Goal: Information Seeking & Learning: Find specific fact

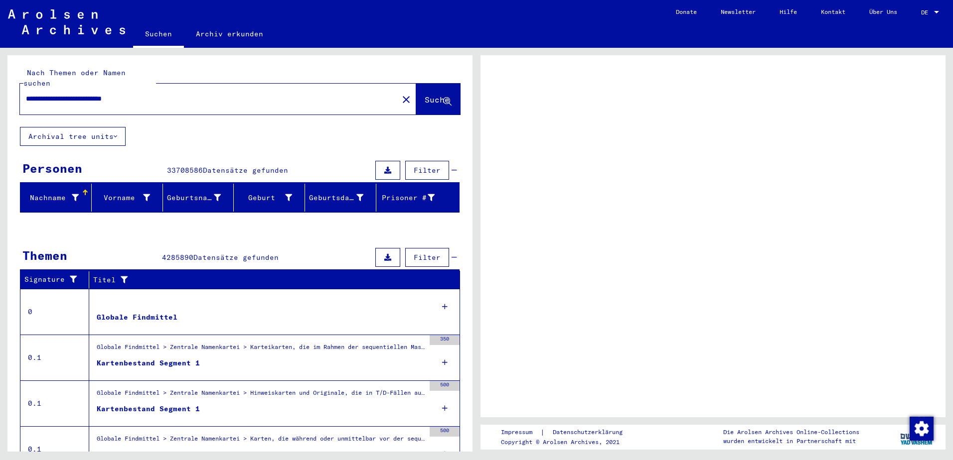
click at [283, 344] on div "Globale Findmittel > Zentrale Namenkartei > Karteikarten, die im Rahmen der seq…" at bounding box center [261, 350] width 328 height 14
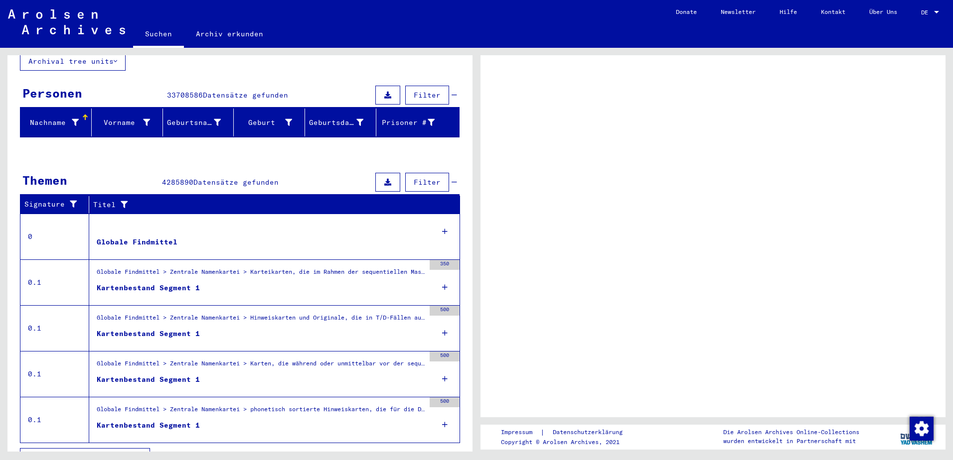
scroll to position [86, 0]
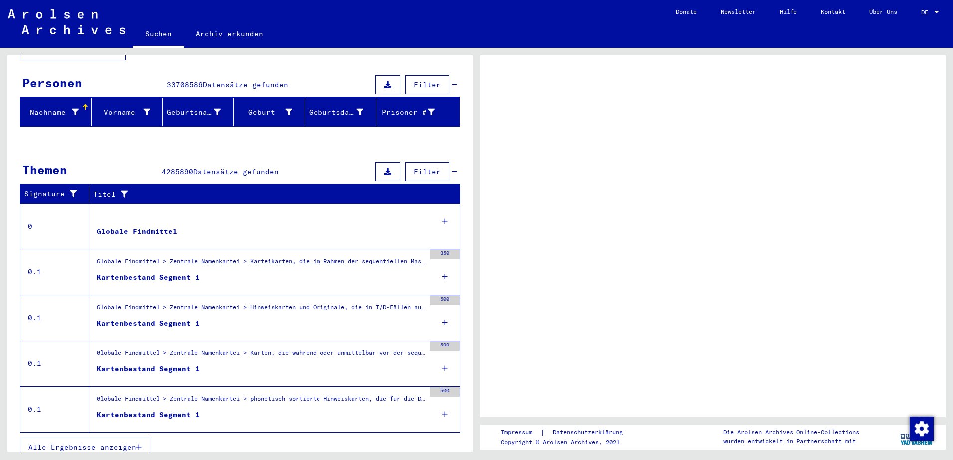
click at [349, 257] on div "Globale Findmittel > Zentrale Namenkartei > Karteikarten, die im Rahmen der seq…" at bounding box center [261, 264] width 328 height 14
click at [442, 267] on icon at bounding box center [444, 277] width 5 height 35
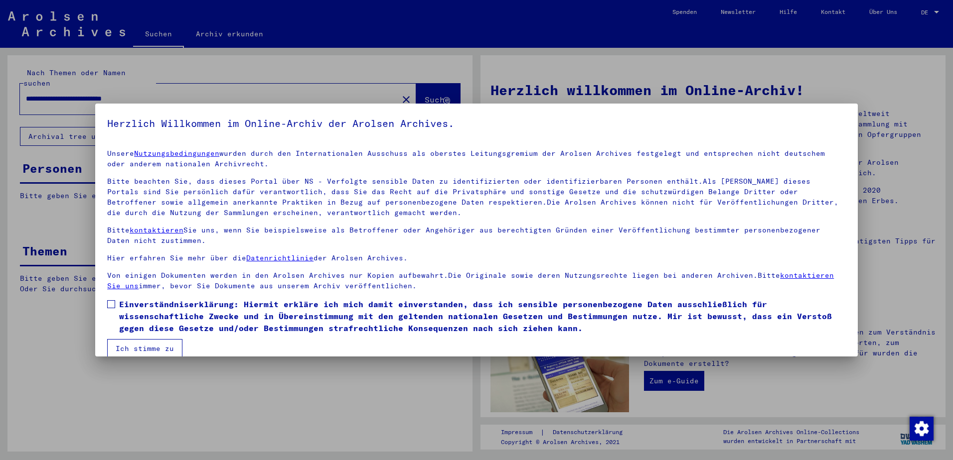
click at [116, 308] on label "Einverständniserklärung: Hiermit erkläre ich mich damit einverstanden, dass ich…" at bounding box center [476, 316] width 738 height 36
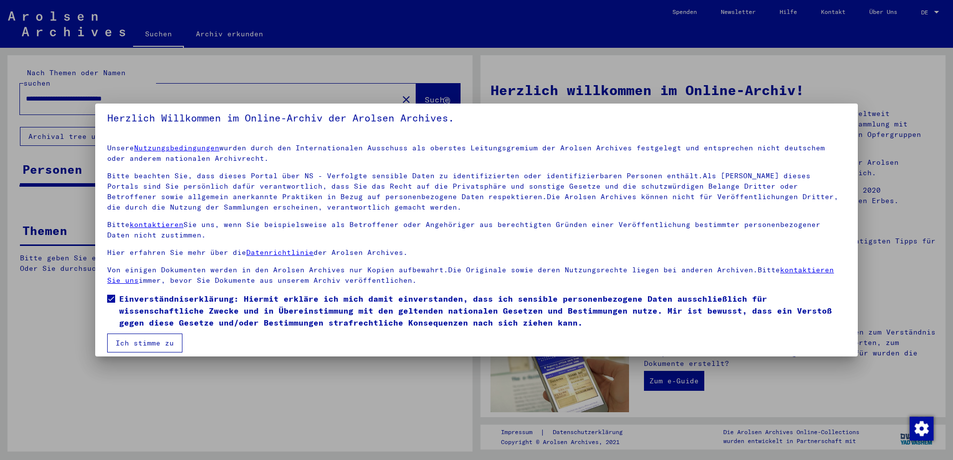
scroll to position [13, 0]
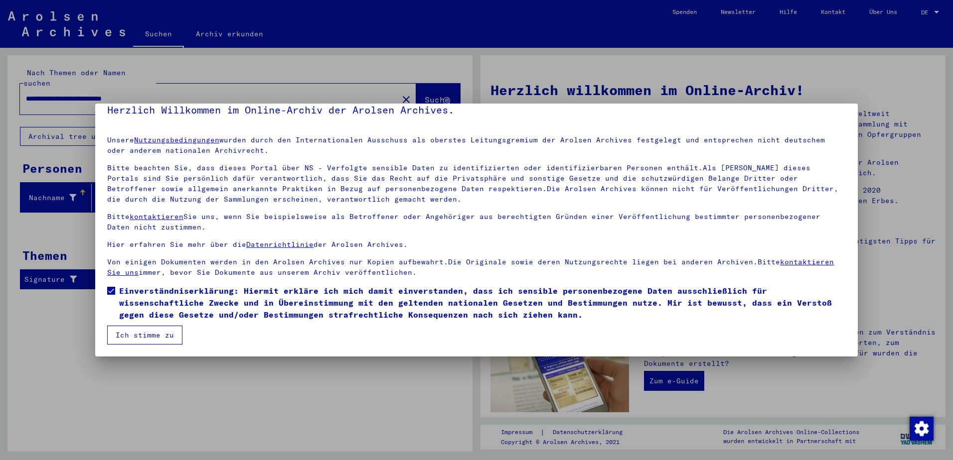
click at [141, 332] on button "Ich stimme zu" at bounding box center [144, 335] width 75 height 19
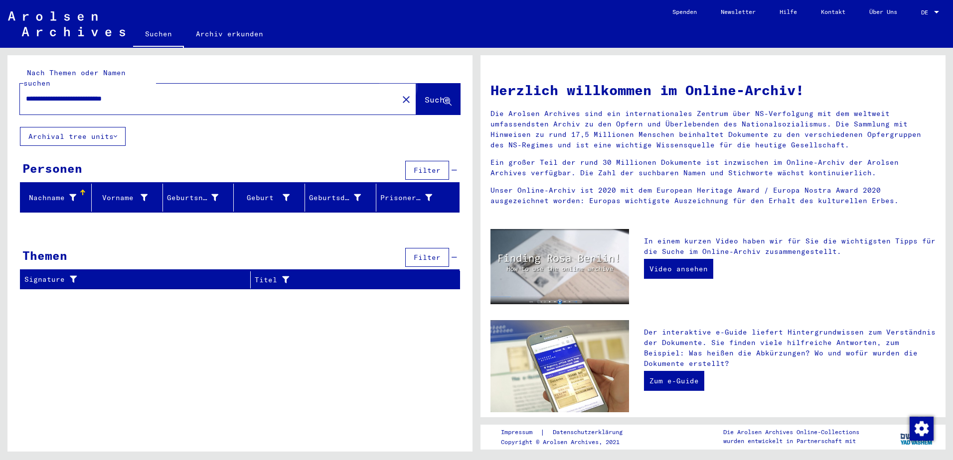
click at [433, 95] on span "Suche" at bounding box center [436, 100] width 25 height 10
click at [110, 94] on input "**********" at bounding box center [206, 99] width 360 height 10
click at [112, 94] on input "**********" at bounding box center [206, 99] width 360 height 10
click at [431, 95] on span "Suche" at bounding box center [436, 100] width 25 height 10
click at [62, 94] on input "**********" at bounding box center [206, 99] width 360 height 10
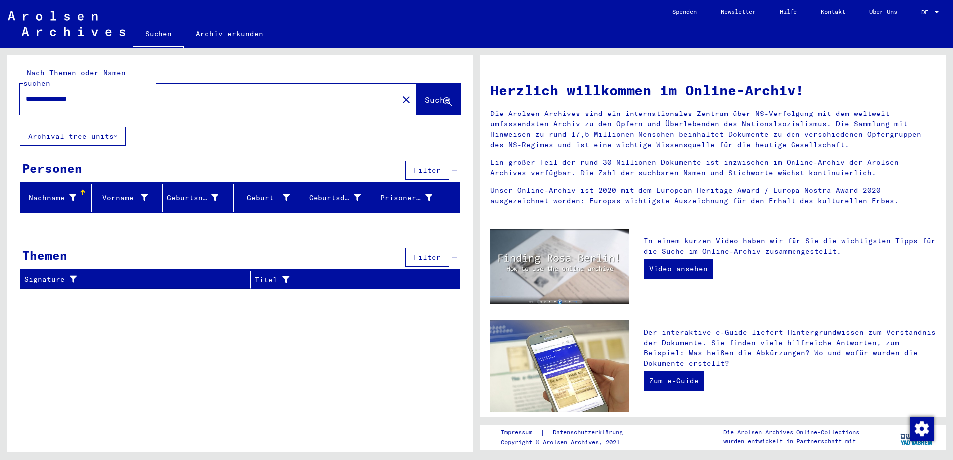
click at [97, 94] on input "**********" at bounding box center [206, 99] width 360 height 10
drag, startPoint x: 54, startPoint y: 88, endPoint x: -2, endPoint y: 86, distance: 56.4
click at [0, 86] on html "**********" at bounding box center [476, 230] width 953 height 460
click at [430, 95] on span "Suche" at bounding box center [436, 100] width 25 height 10
click at [92, 94] on input "*********" at bounding box center [206, 99] width 360 height 10
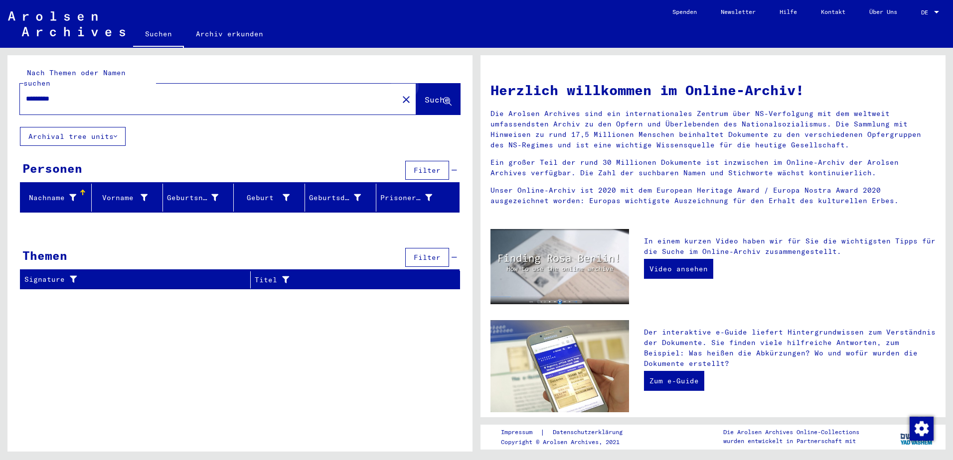
click at [440, 95] on span "Suche" at bounding box center [436, 100] width 25 height 10
click at [124, 94] on input "*********" at bounding box center [206, 99] width 360 height 10
click at [424, 95] on span "Suche" at bounding box center [436, 100] width 25 height 10
click at [85, 94] on input "*********" at bounding box center [206, 99] width 360 height 10
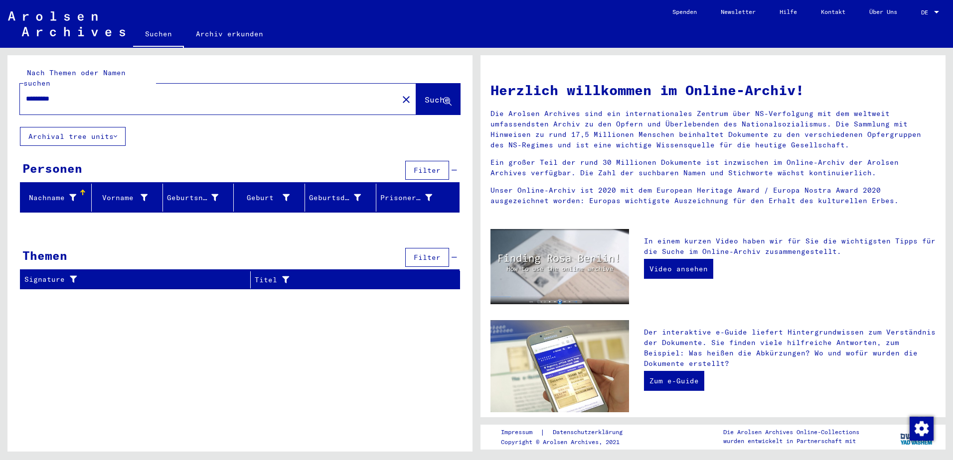
click at [85, 94] on input "*********" at bounding box center [206, 99] width 360 height 10
click at [112, 94] on input "**********" at bounding box center [206, 99] width 360 height 10
click at [933, 10] on div at bounding box center [936, 12] width 9 height 7
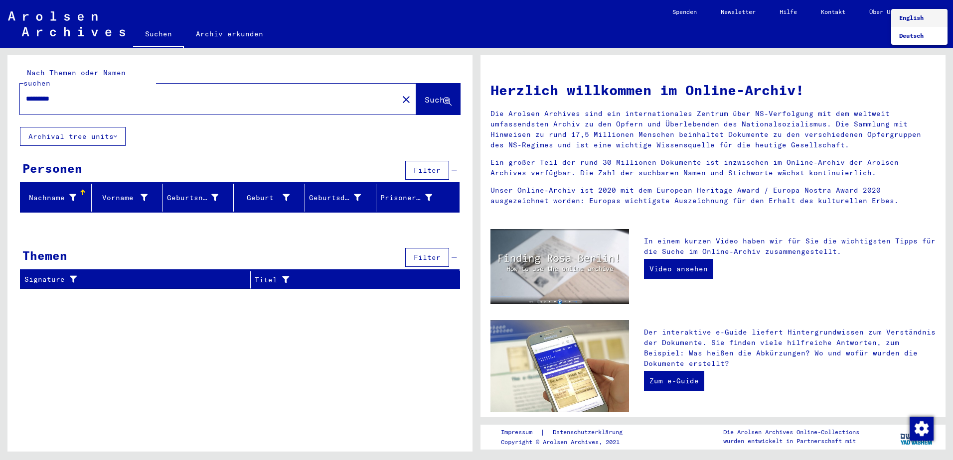
click at [909, 14] on span "English" at bounding box center [911, 17] width 24 height 7
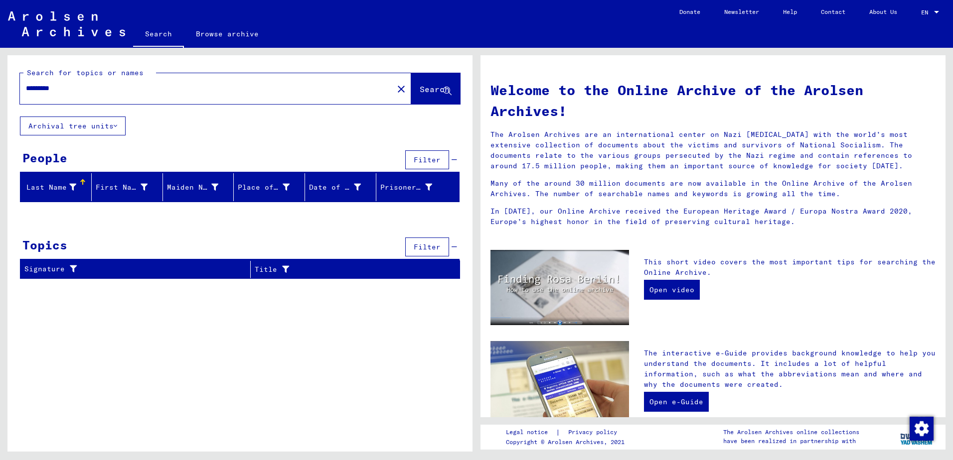
click at [99, 84] on input "*********" at bounding box center [203, 88] width 355 height 10
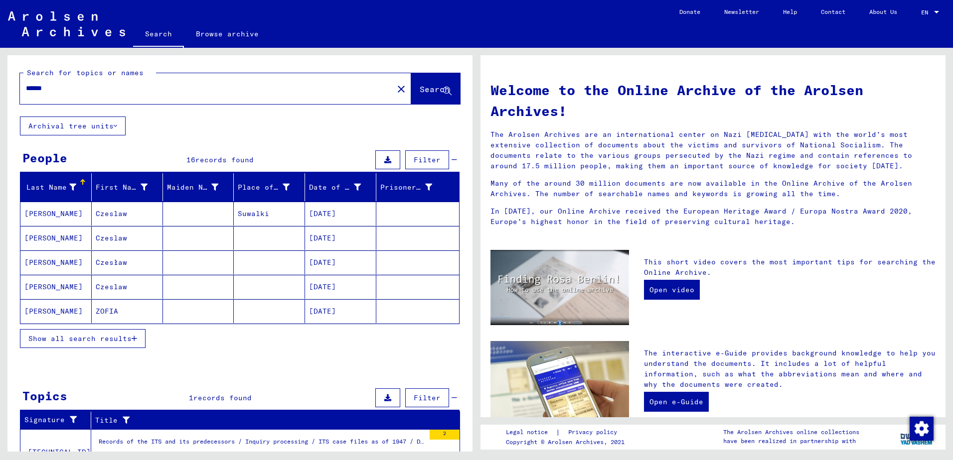
click at [99, 84] on input "******" at bounding box center [203, 88] width 355 height 10
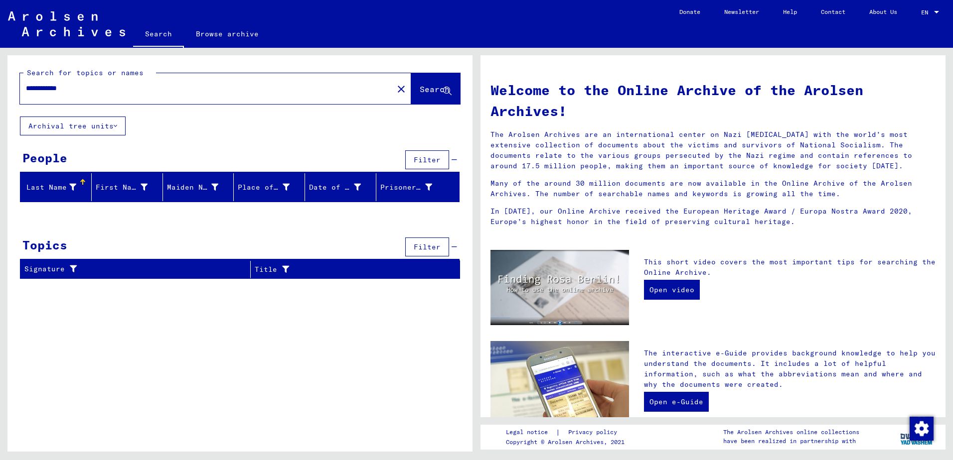
click at [99, 84] on input "**********" at bounding box center [203, 88] width 355 height 10
type input "*"
type input "*****"
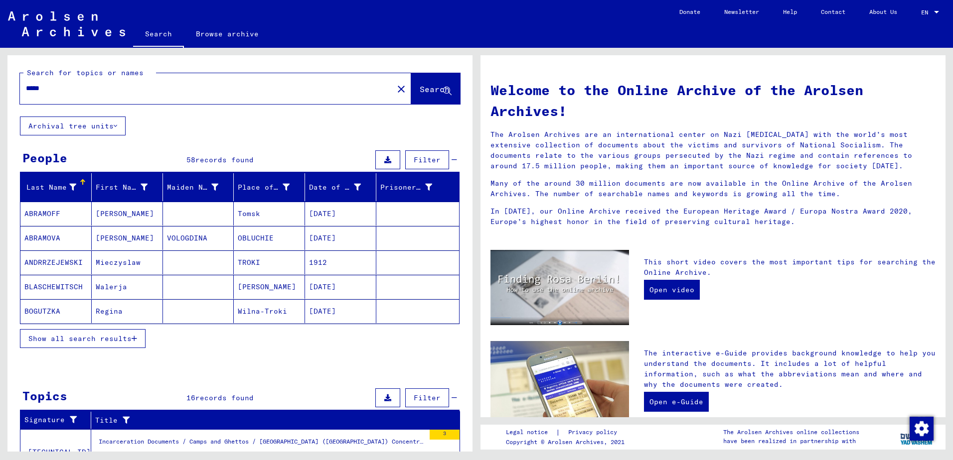
click at [66, 258] on mat-cell "ANDRRZEJEWSKI" at bounding box center [55, 263] width 71 height 24
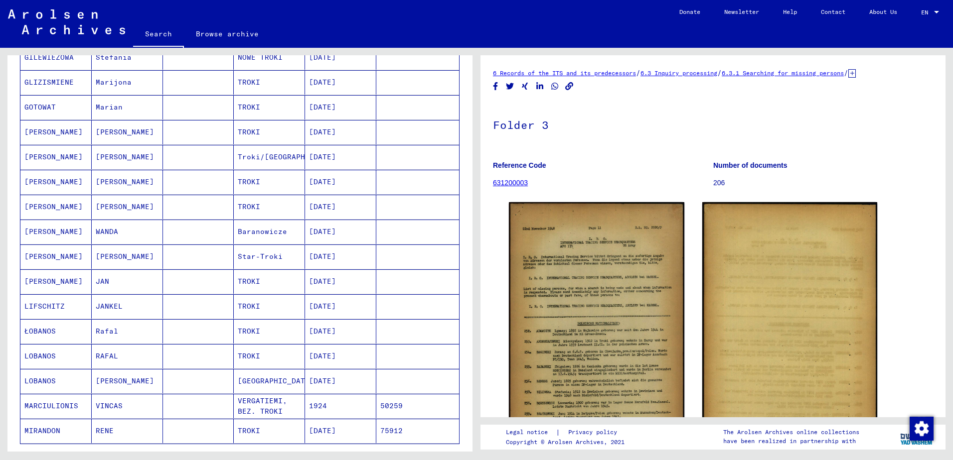
scroll to position [399, 0]
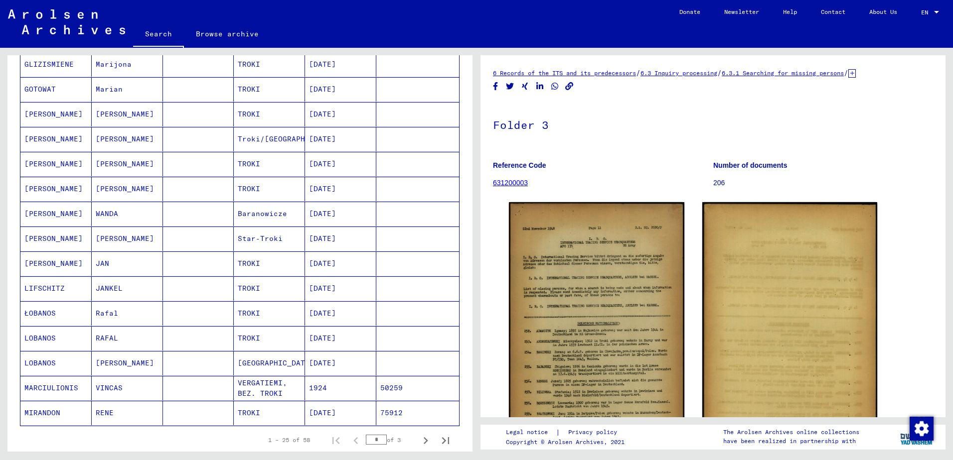
click at [55, 387] on mat-cell "MARCIULIONIS" at bounding box center [55, 388] width 71 height 24
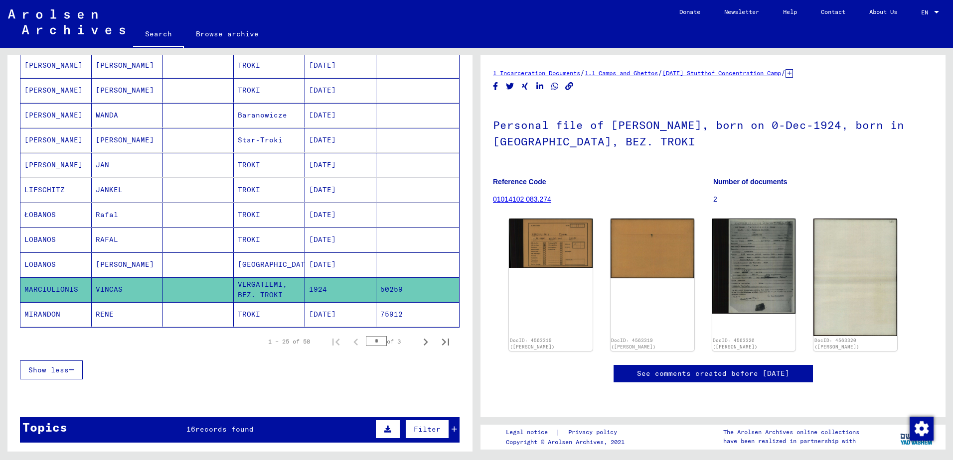
scroll to position [498, 0]
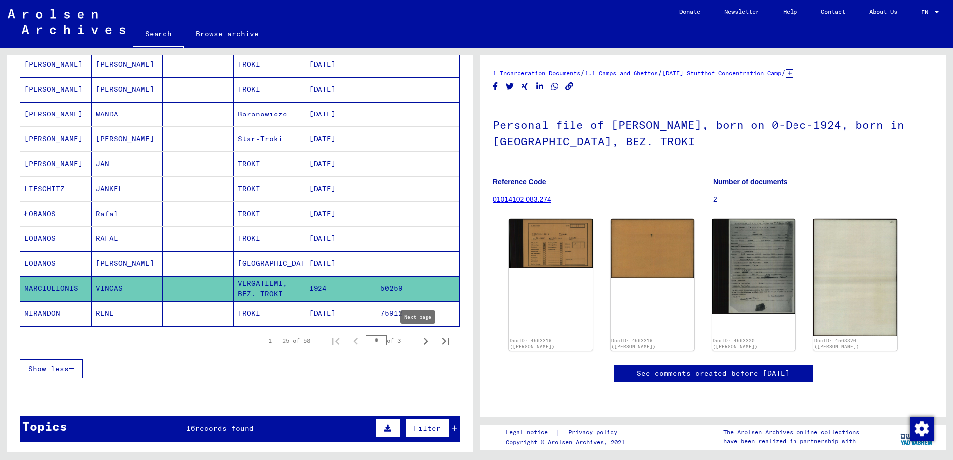
click at [420, 342] on icon "Next page" at bounding box center [426, 341] width 14 height 14
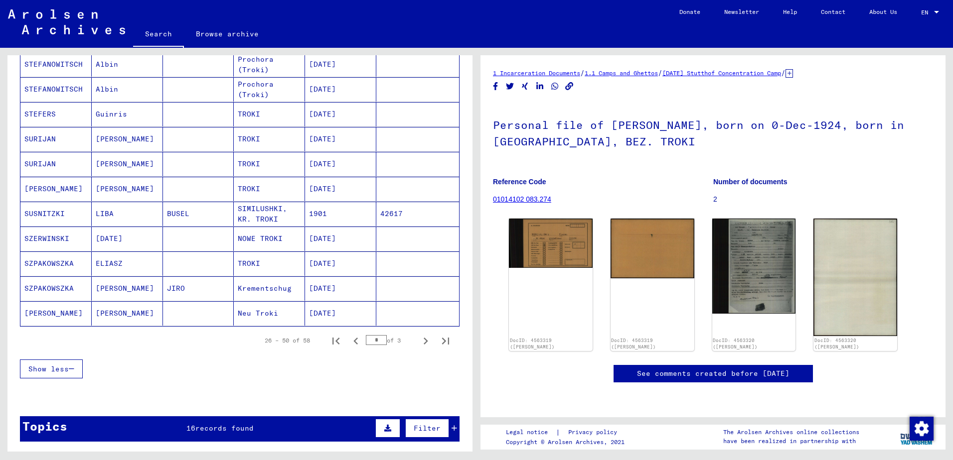
click at [62, 317] on mat-cell "[PERSON_NAME]" at bounding box center [55, 313] width 71 height 24
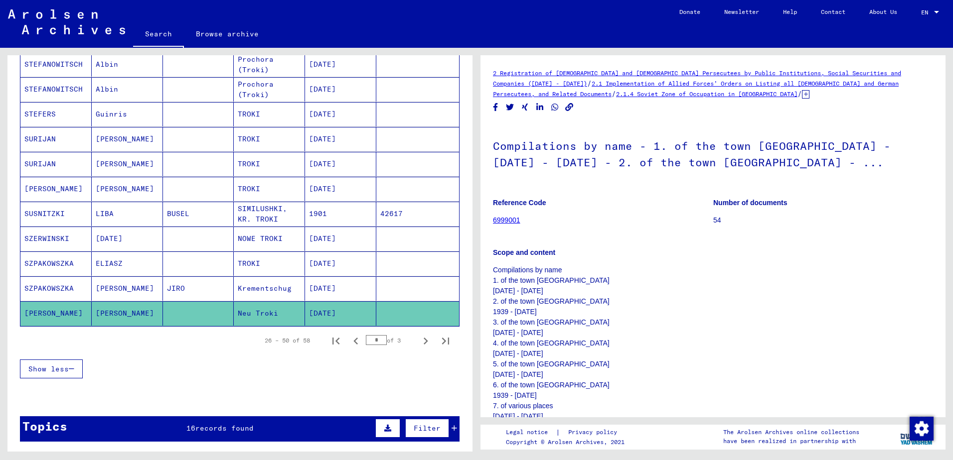
click at [60, 216] on mat-cell "SUSNITZKI" at bounding box center [55, 214] width 71 height 24
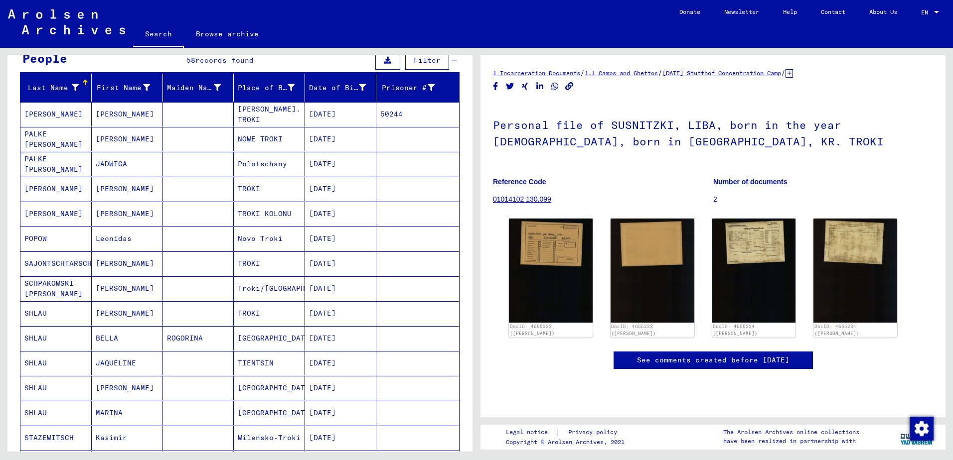
scroll to position [448, 0]
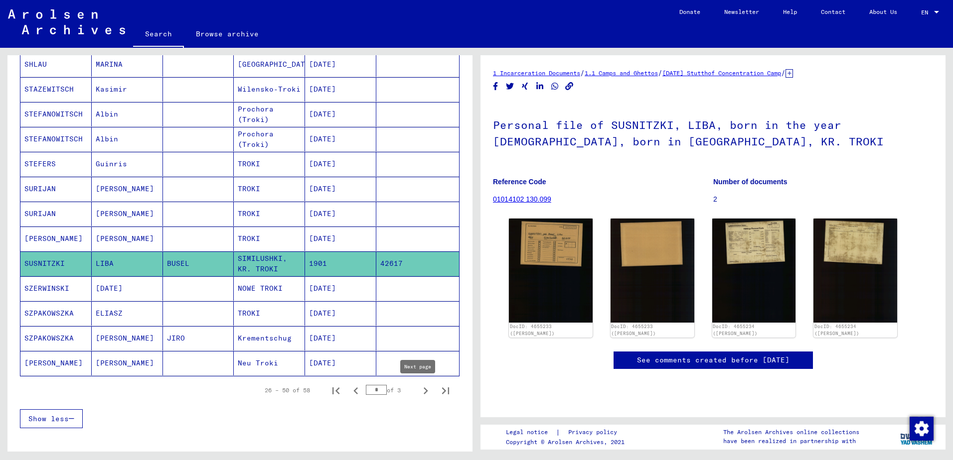
click at [419, 390] on icon "Next page" at bounding box center [426, 391] width 14 height 14
type input "*"
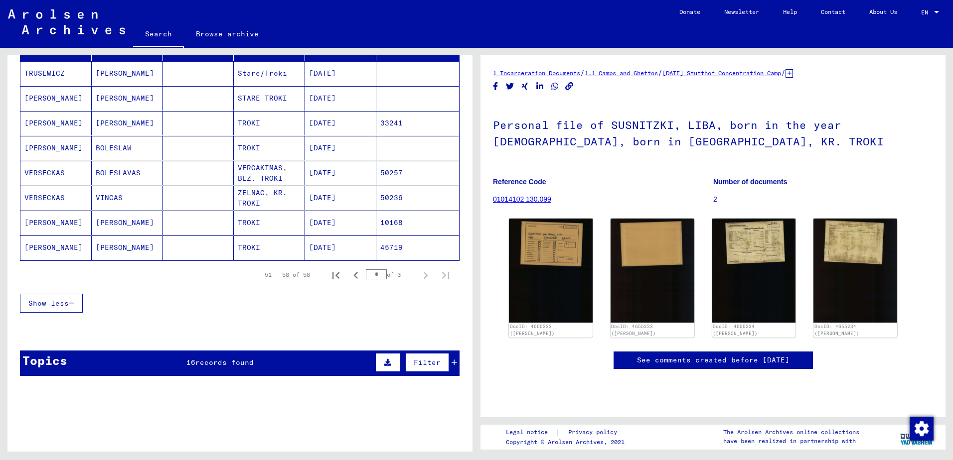
scroll to position [135, 0]
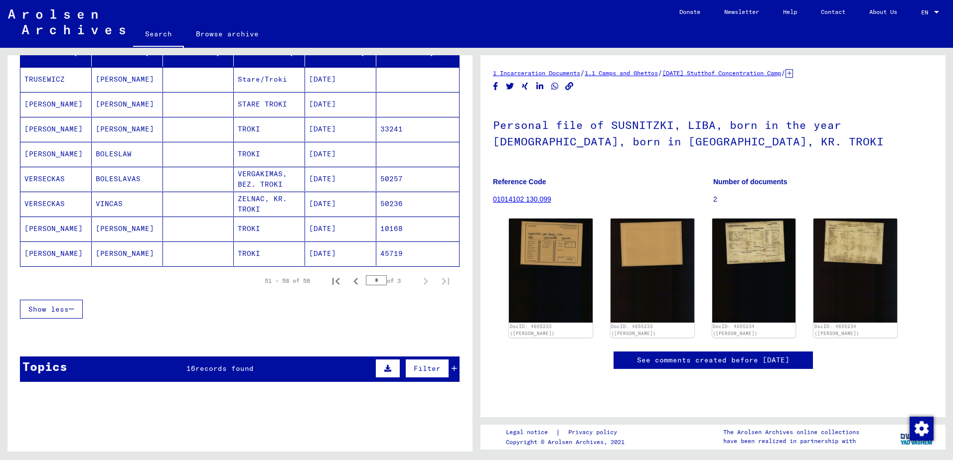
click at [60, 251] on mat-cell "[PERSON_NAME]" at bounding box center [55, 254] width 71 height 24
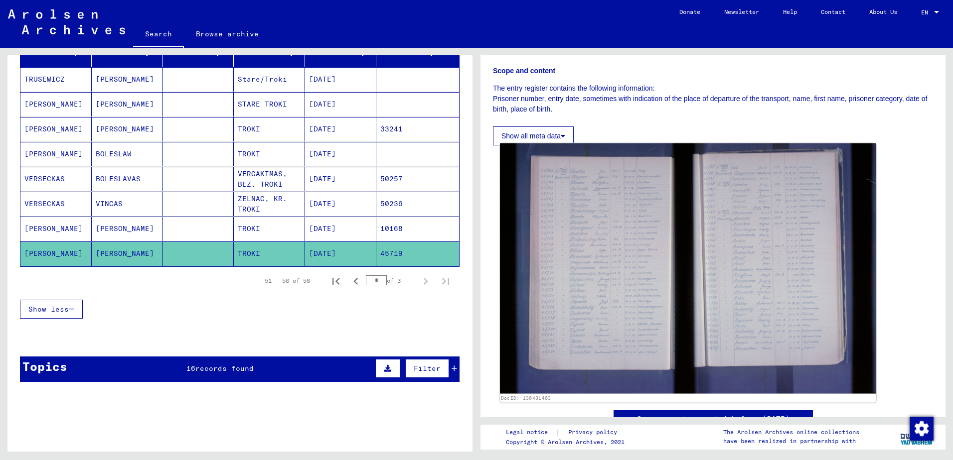
scroll to position [149, 0]
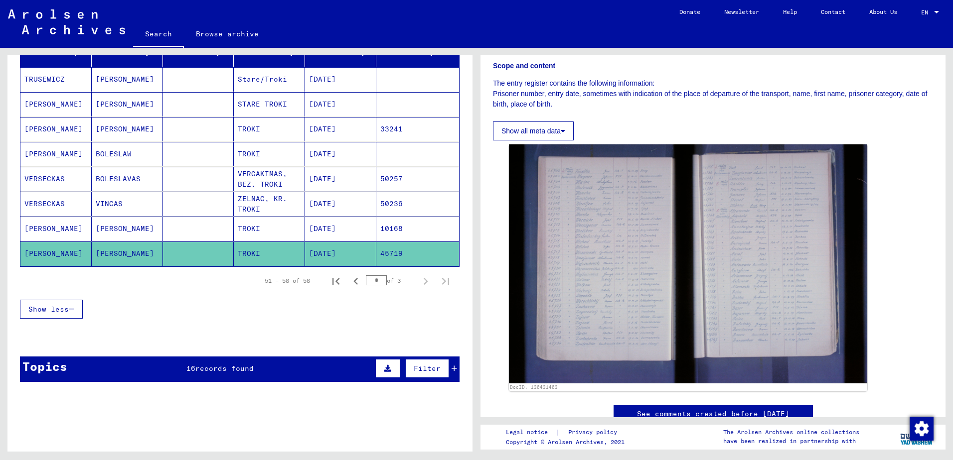
click at [60, 229] on mat-cell "[PERSON_NAME]" at bounding box center [55, 229] width 71 height 24
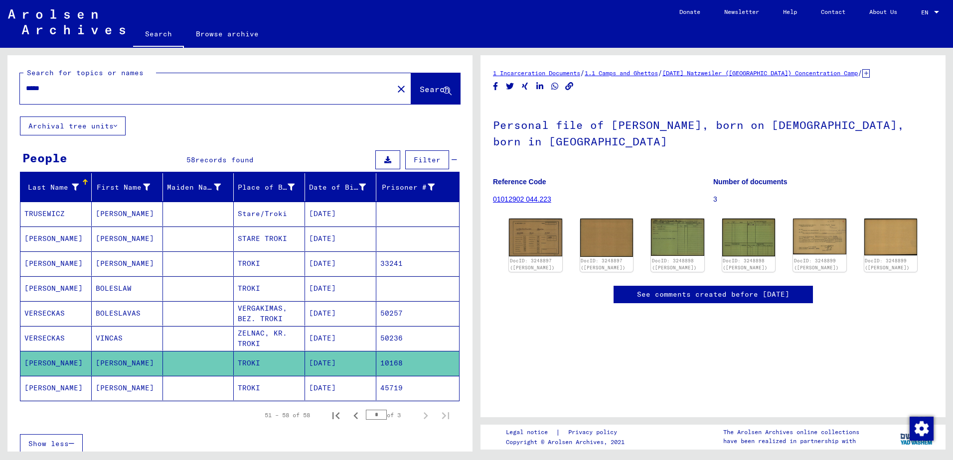
click at [99, 93] on input "*****" at bounding box center [206, 88] width 361 height 10
type input "*******"
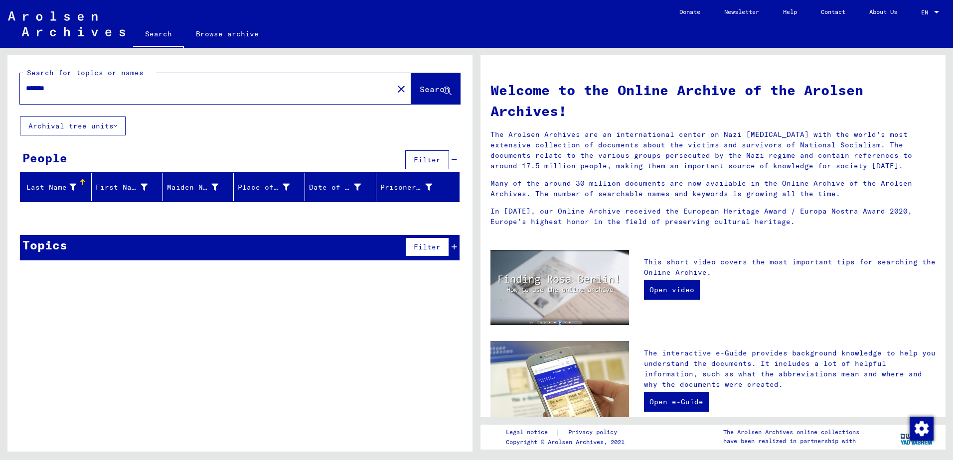
click at [99, 93] on input "*******" at bounding box center [203, 88] width 355 height 10
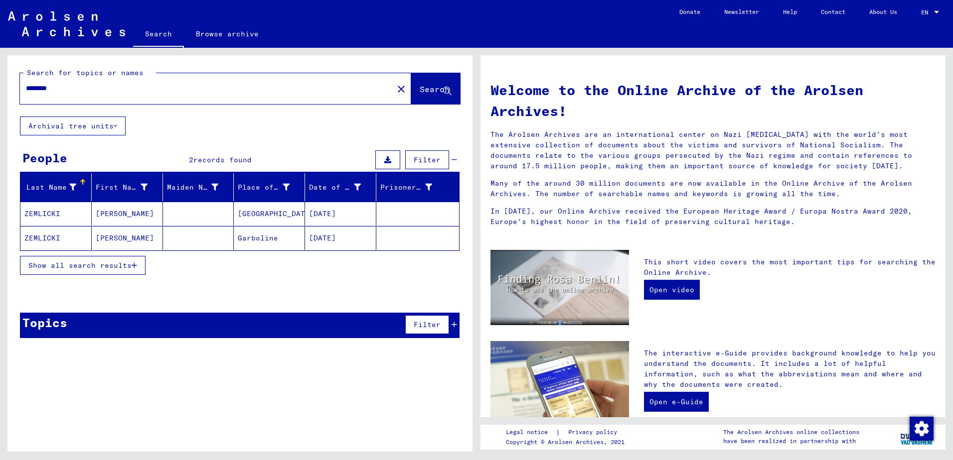
click at [99, 93] on input "********" at bounding box center [203, 88] width 355 height 10
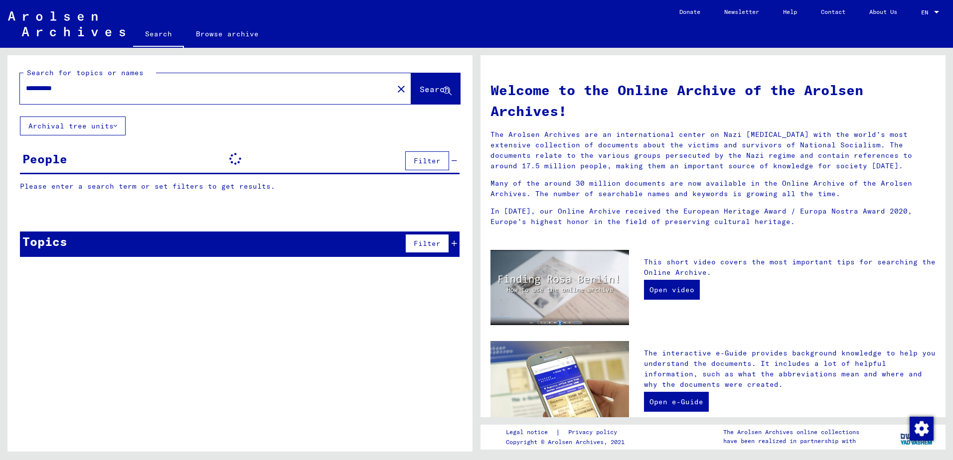
click at [99, 93] on input "**********" at bounding box center [203, 88] width 355 height 10
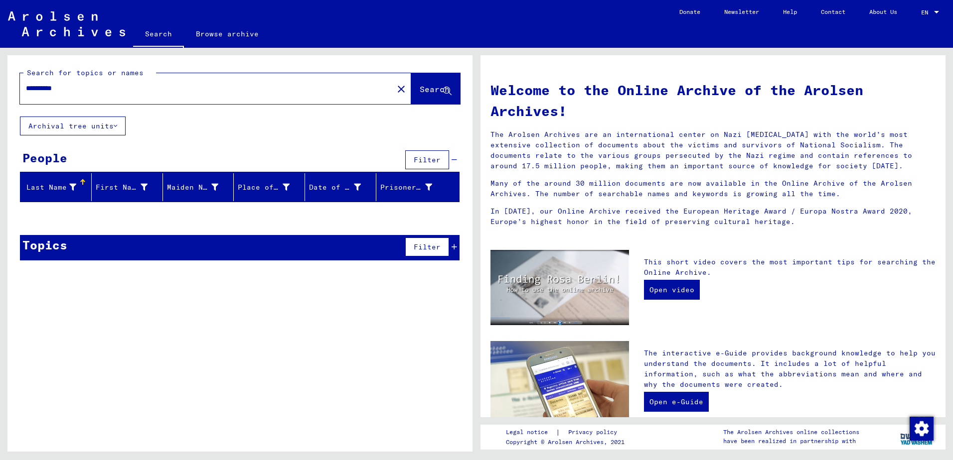
click at [99, 93] on input "**********" at bounding box center [203, 88] width 355 height 10
type input "*********"
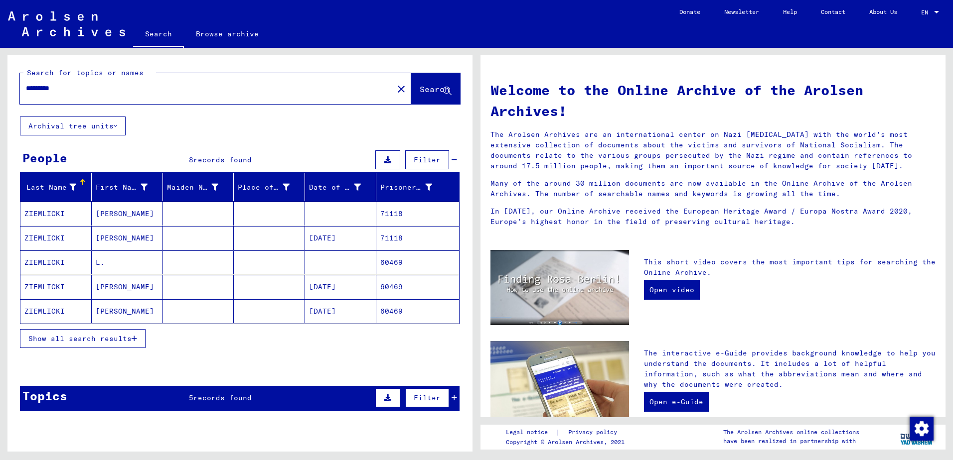
click at [109, 339] on span "Show all search results" at bounding box center [79, 338] width 103 height 9
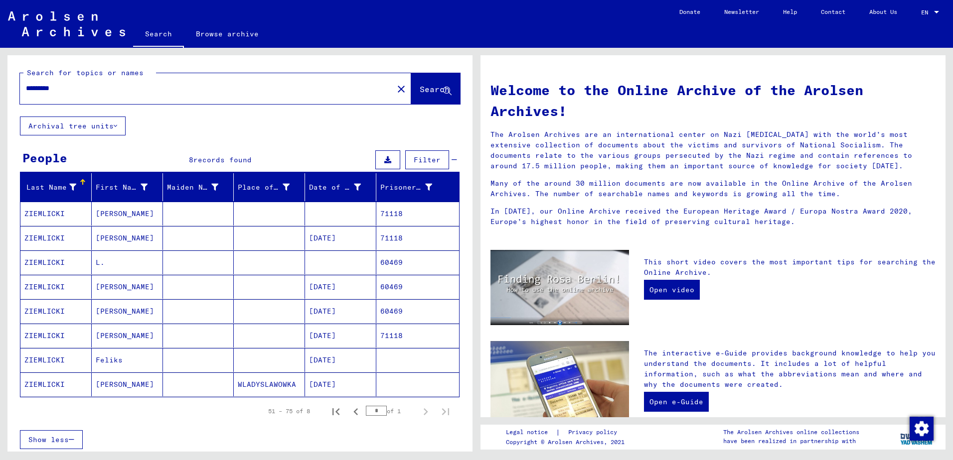
click at [34, 212] on mat-cell "ZIEMLICKI" at bounding box center [55, 214] width 71 height 24
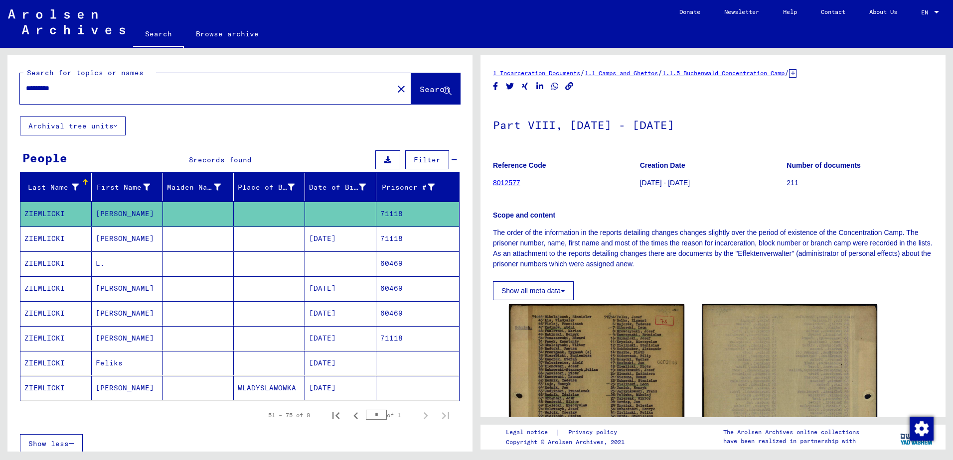
click at [67, 242] on mat-cell "ZIEMLICKI" at bounding box center [55, 239] width 71 height 24
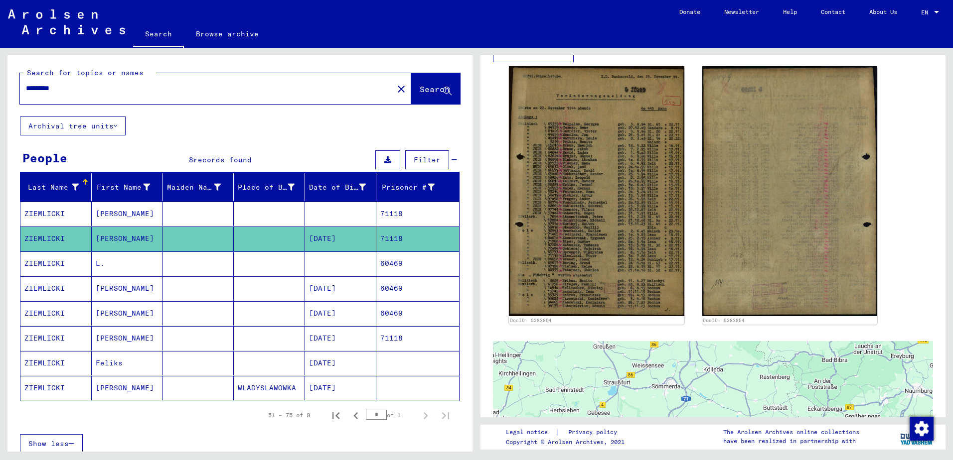
scroll to position [299, 0]
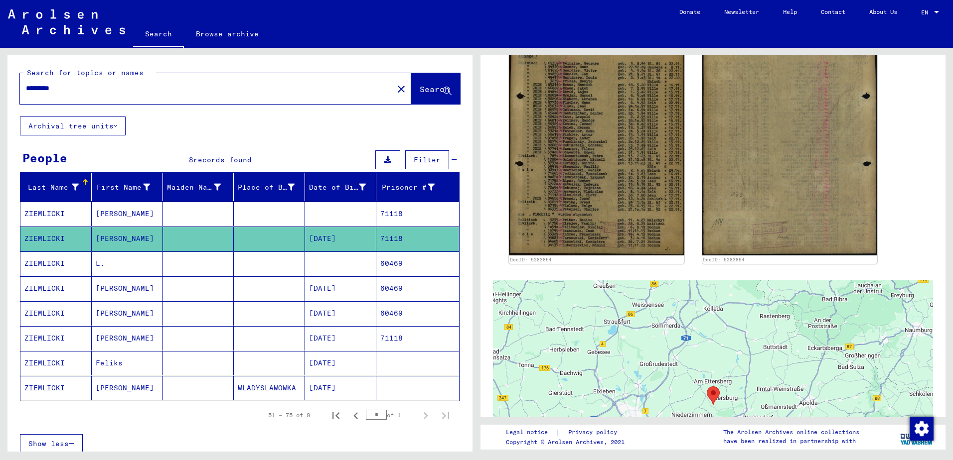
click at [51, 264] on mat-cell "ZIEMLICKI" at bounding box center [55, 264] width 71 height 24
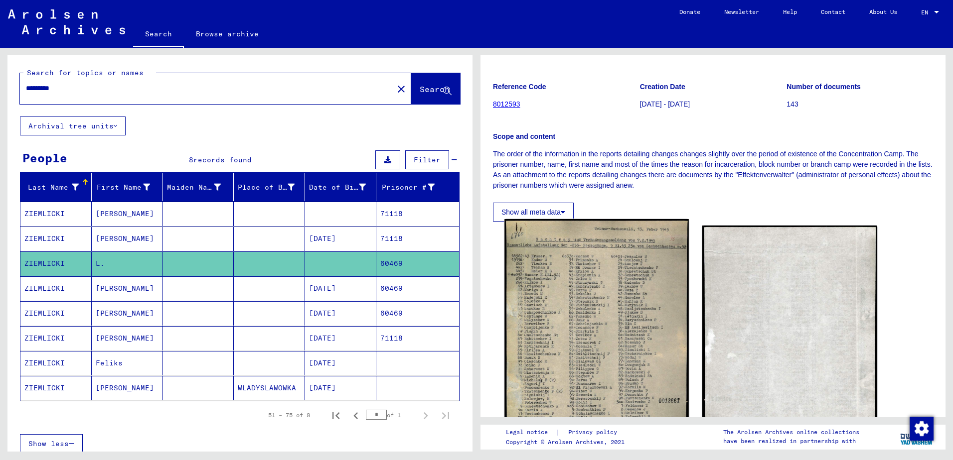
scroll to position [100, 0]
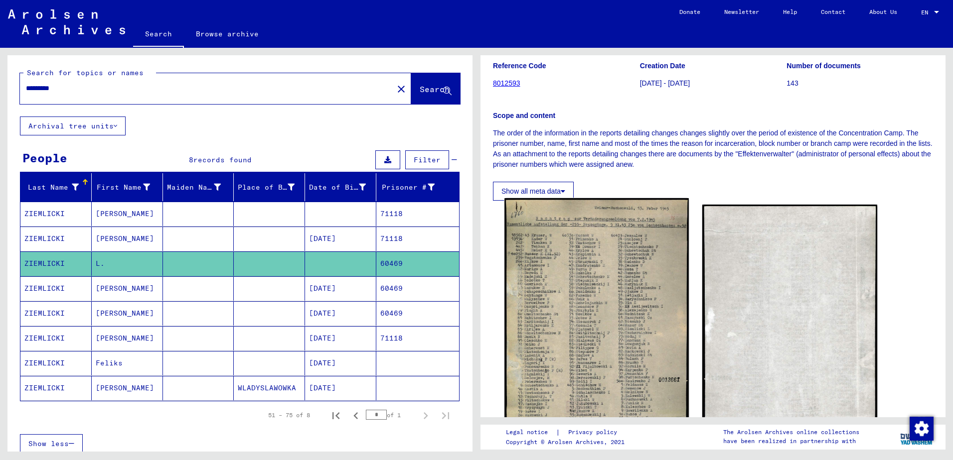
click at [597, 297] on img at bounding box center [596, 330] width 184 height 264
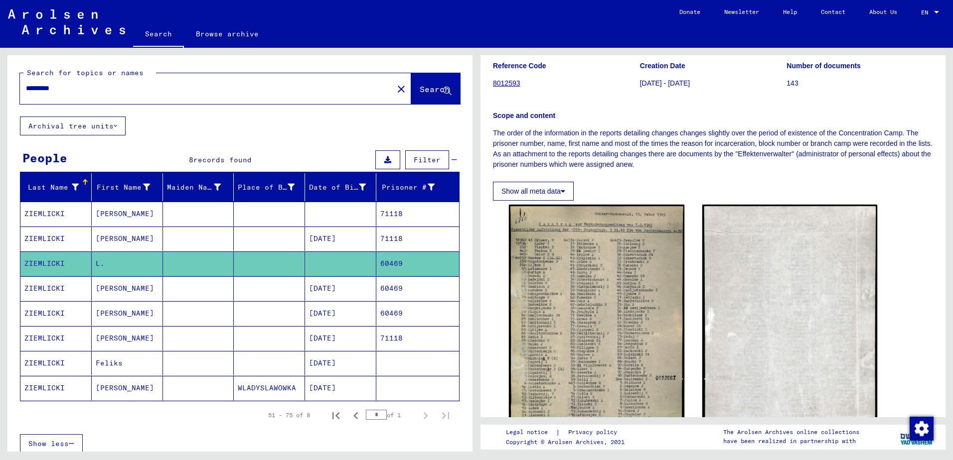
click at [48, 284] on mat-cell "ZIEMLICKI" at bounding box center [55, 289] width 71 height 24
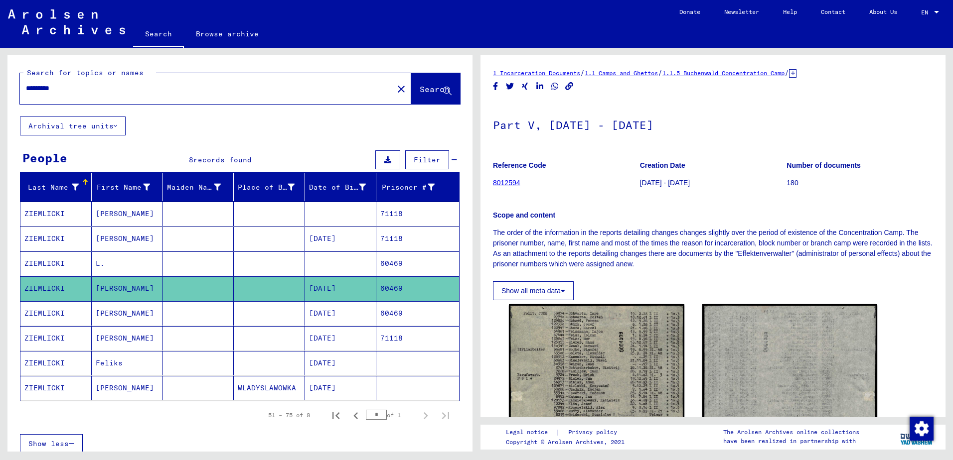
scroll to position [100, 0]
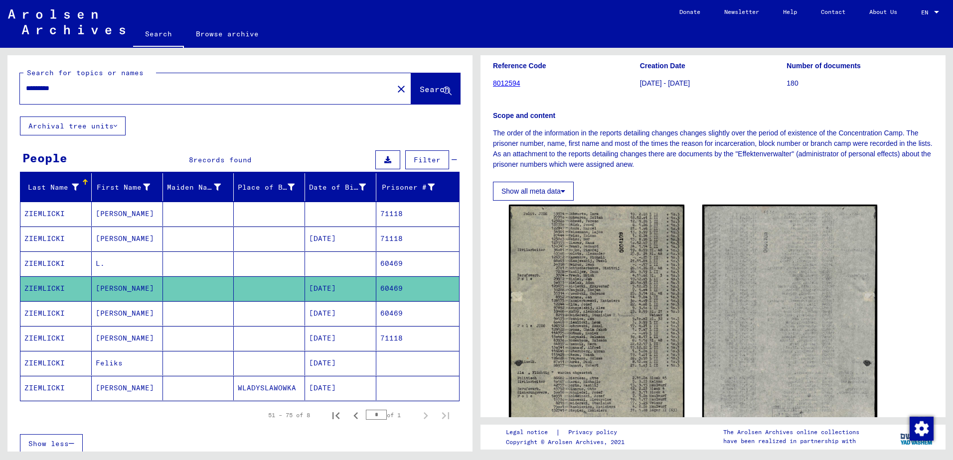
click at [199, 316] on mat-cell at bounding box center [198, 313] width 71 height 24
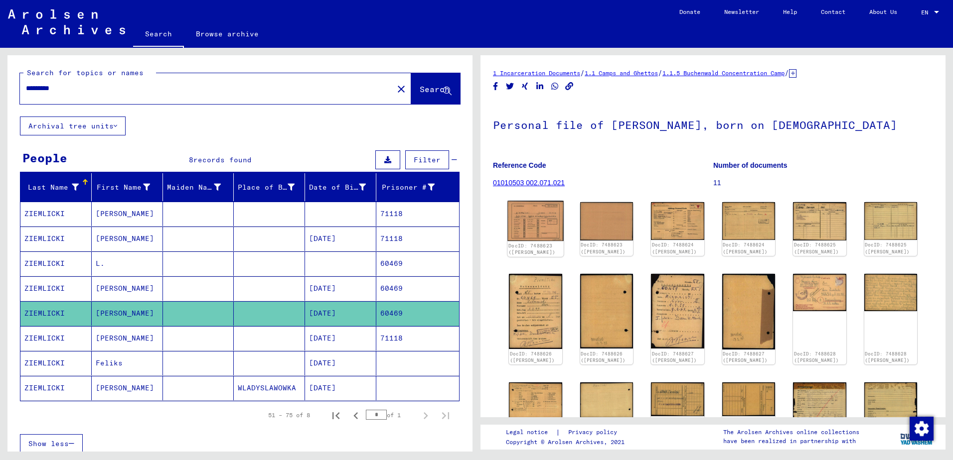
click at [540, 224] on img at bounding box center [535, 221] width 56 height 40
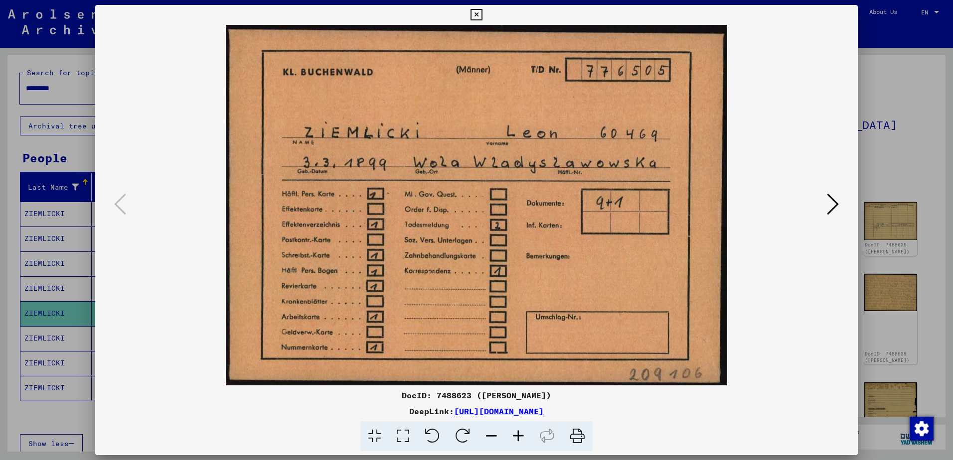
click at [837, 206] on icon at bounding box center [833, 204] width 12 height 24
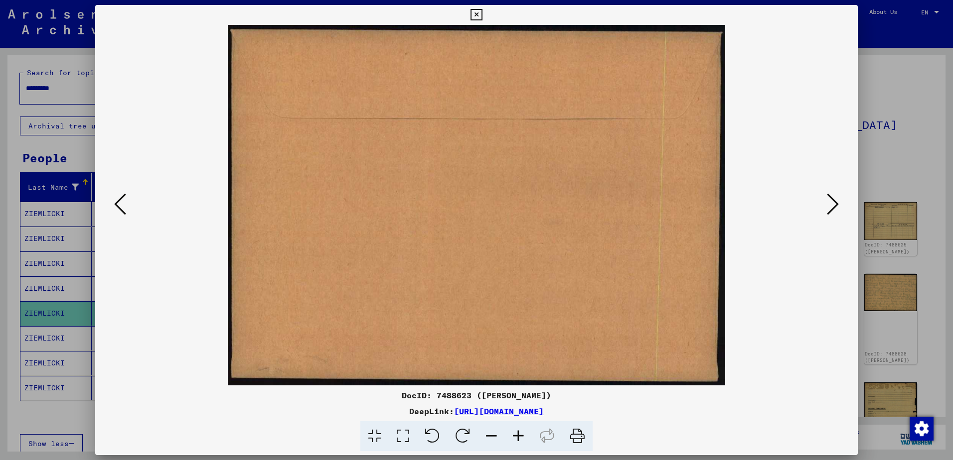
click at [837, 206] on icon at bounding box center [833, 204] width 12 height 24
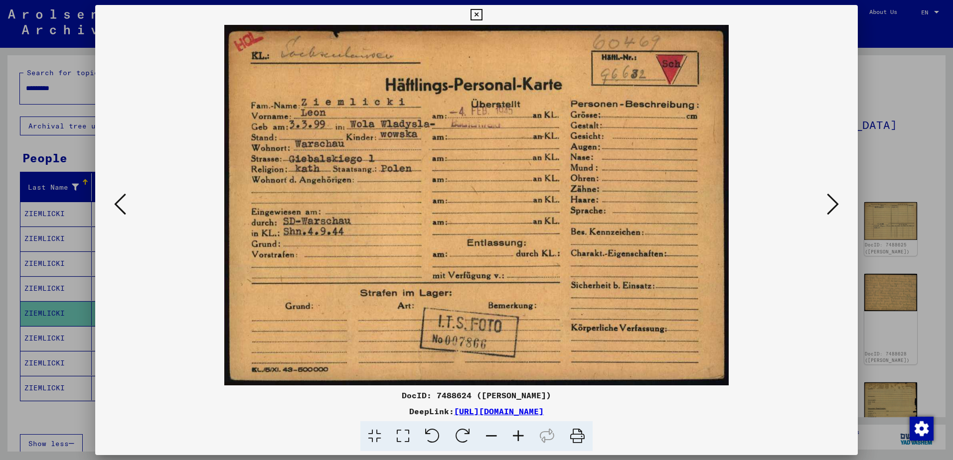
click at [837, 206] on icon at bounding box center [833, 204] width 12 height 24
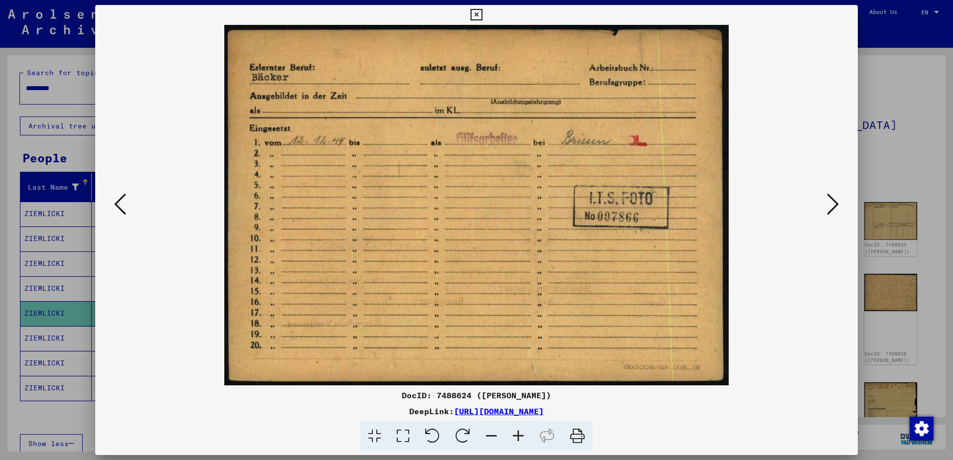
click at [837, 206] on icon at bounding box center [833, 204] width 12 height 24
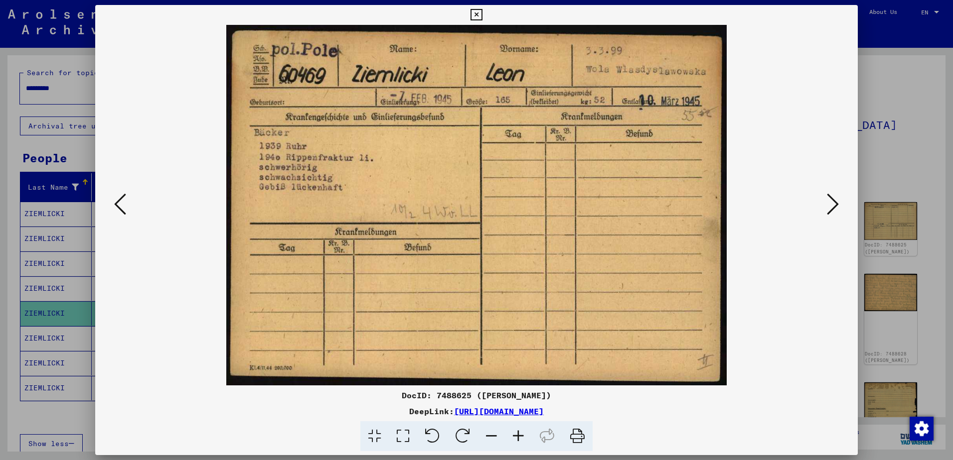
click at [837, 206] on icon at bounding box center [833, 204] width 12 height 24
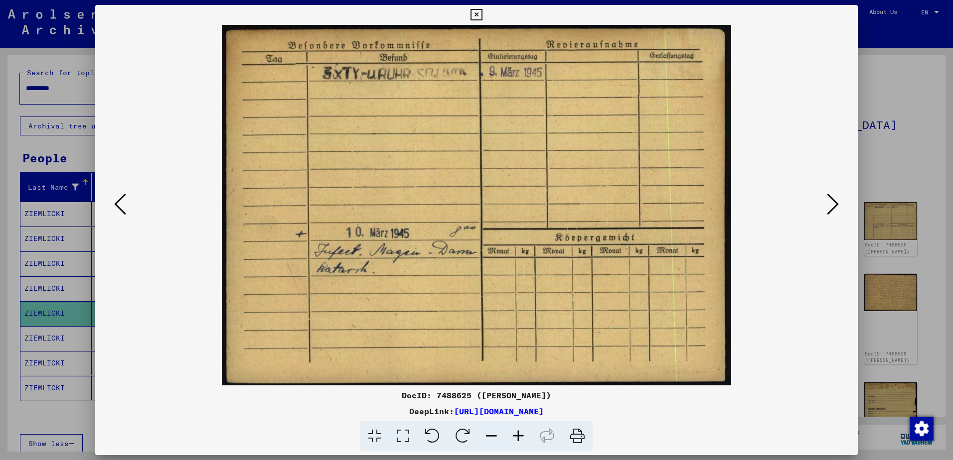
click at [837, 206] on icon at bounding box center [833, 204] width 12 height 24
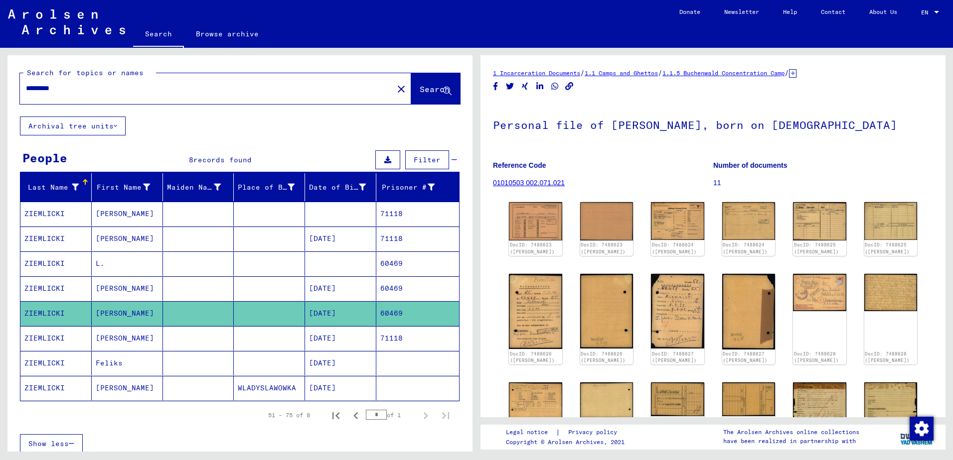
click at [76, 333] on mat-cell "ZIEMLICKI" at bounding box center [55, 338] width 71 height 24
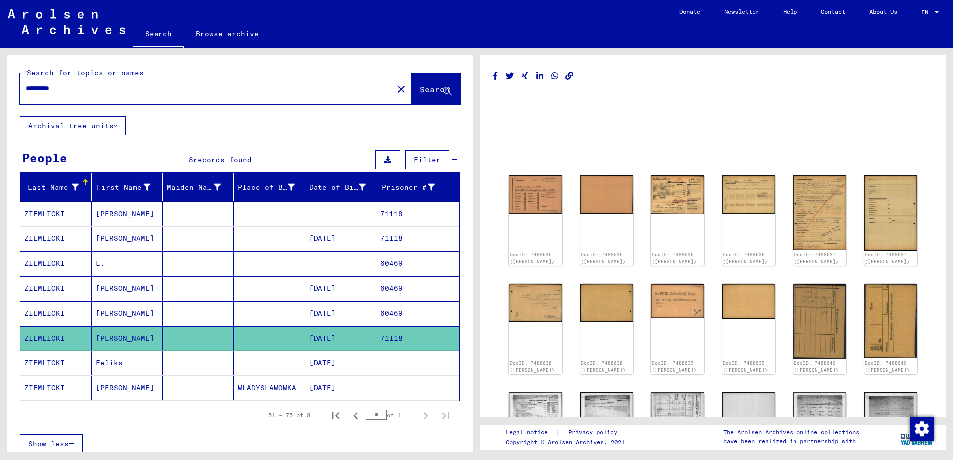
click at [120, 92] on input "*********" at bounding box center [206, 88] width 361 height 10
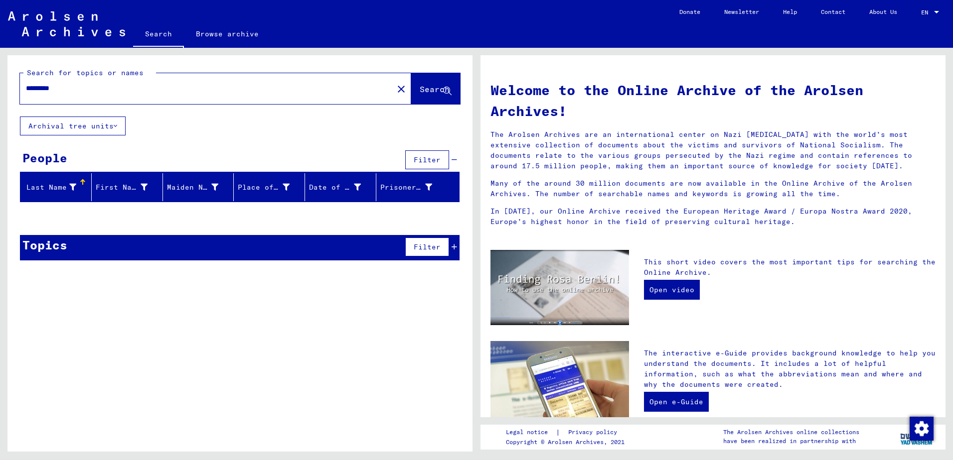
click at [120, 92] on input "*********" at bounding box center [203, 88] width 355 height 10
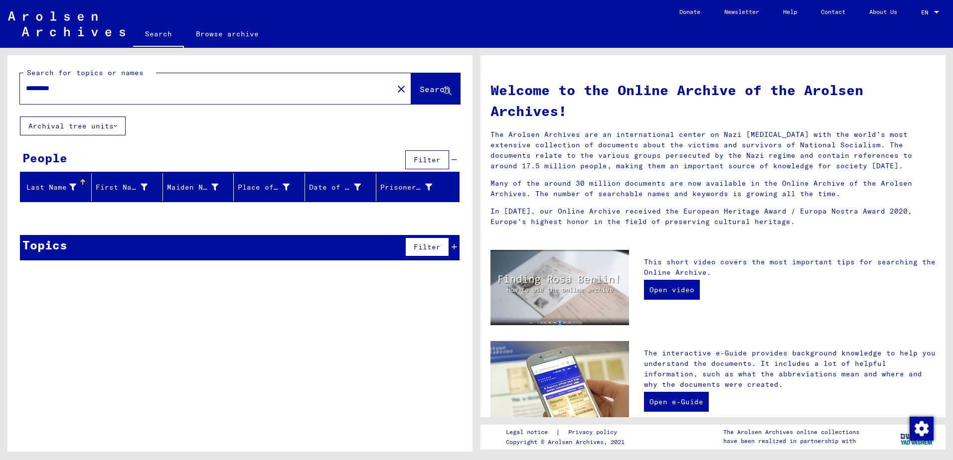
click at [120, 92] on input "*********" at bounding box center [203, 88] width 355 height 10
type input "*********"
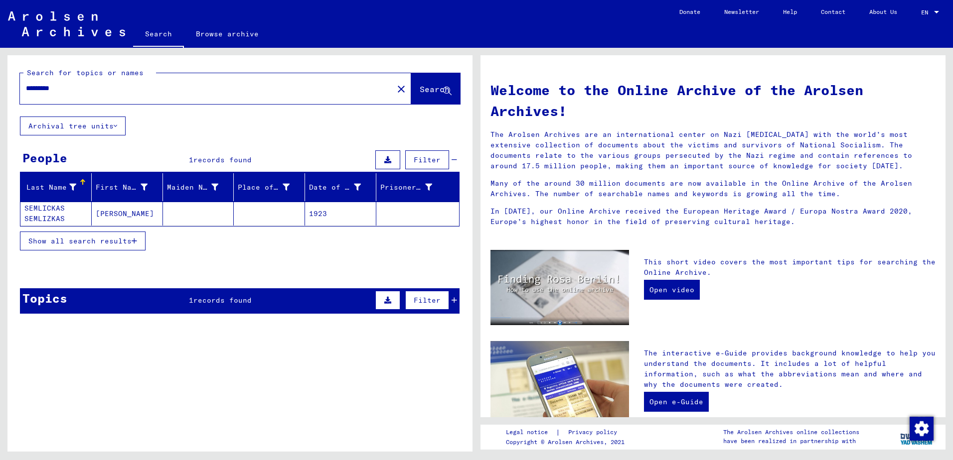
click at [45, 214] on mat-cell "SEMLICKAS SEMLIZKAS" at bounding box center [55, 214] width 71 height 24
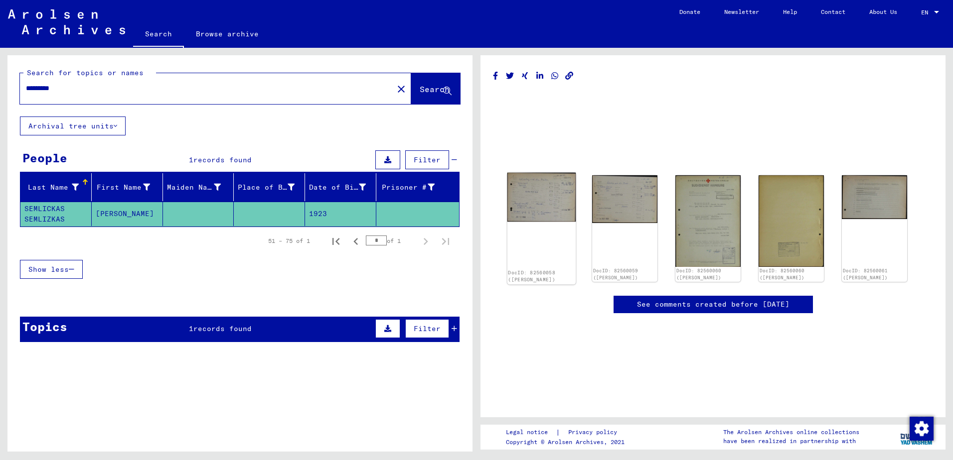
click at [545, 210] on img at bounding box center [541, 197] width 69 height 49
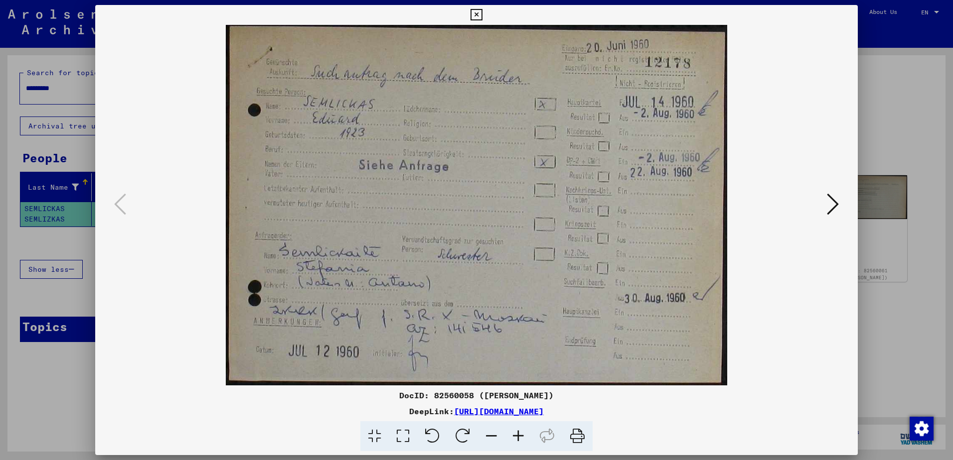
click at [829, 203] on icon at bounding box center [833, 204] width 12 height 24
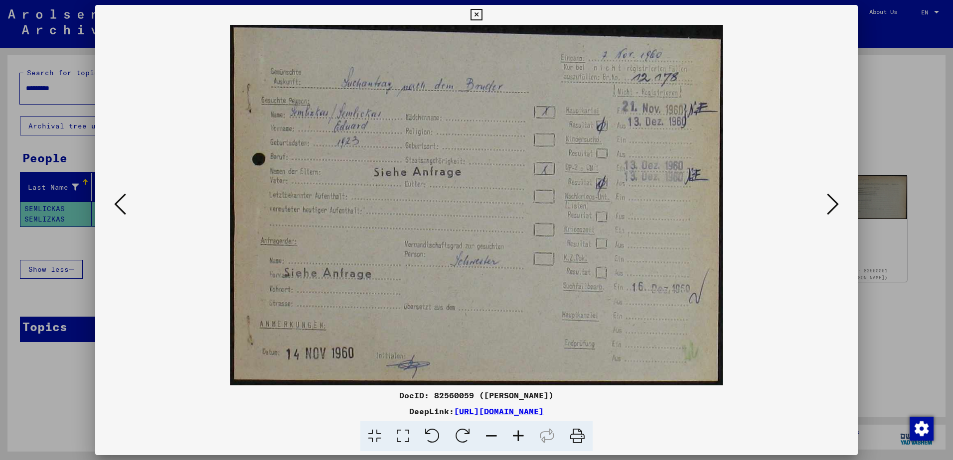
click at [829, 203] on icon at bounding box center [833, 204] width 12 height 24
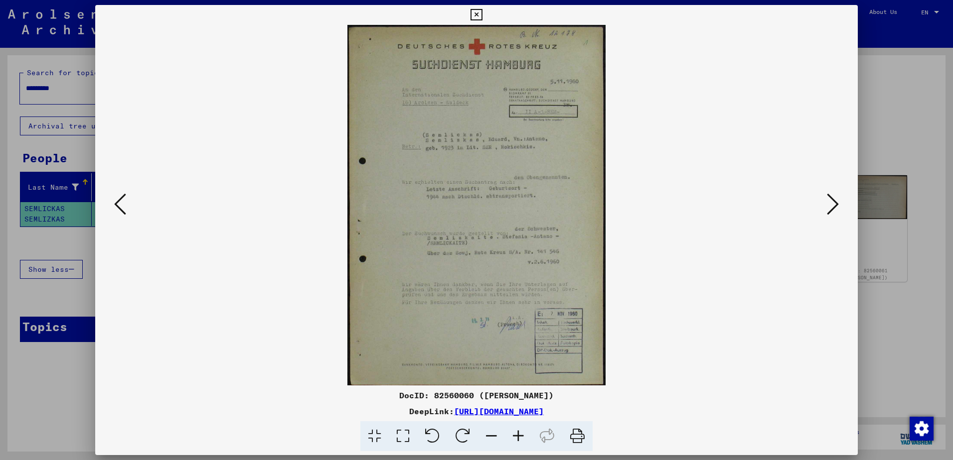
click at [515, 443] on icon at bounding box center [518, 436] width 27 height 30
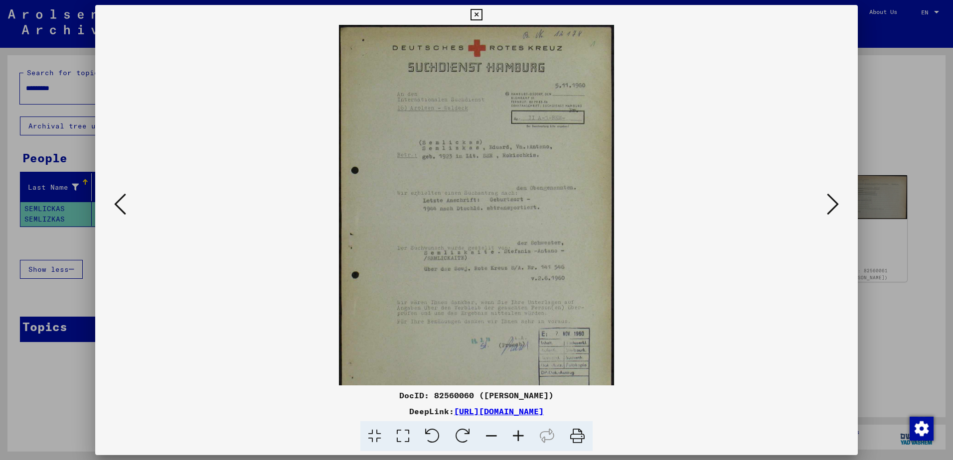
click at [518, 439] on icon at bounding box center [518, 436] width 27 height 30
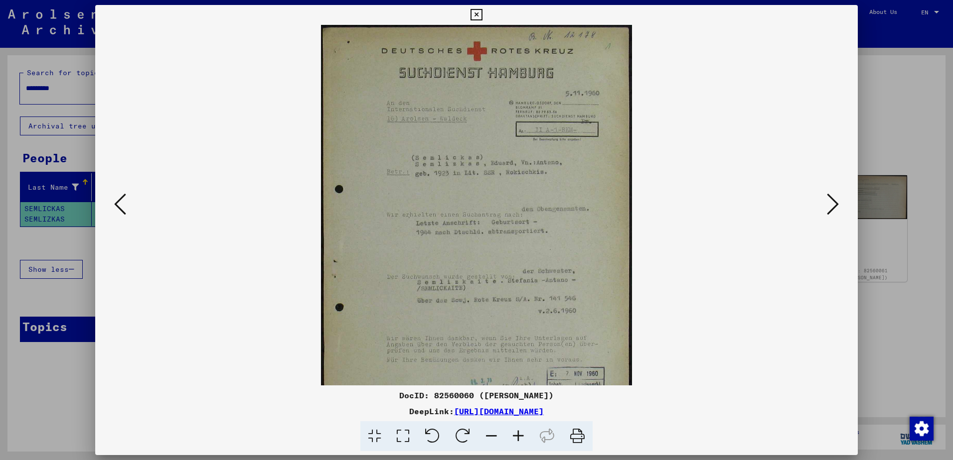
click at [518, 439] on icon at bounding box center [518, 436] width 27 height 30
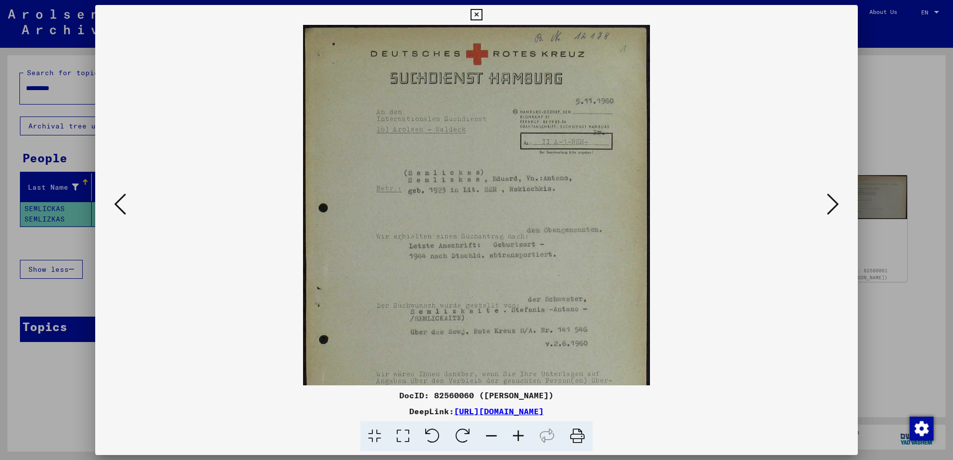
click at [518, 439] on icon at bounding box center [518, 436] width 27 height 30
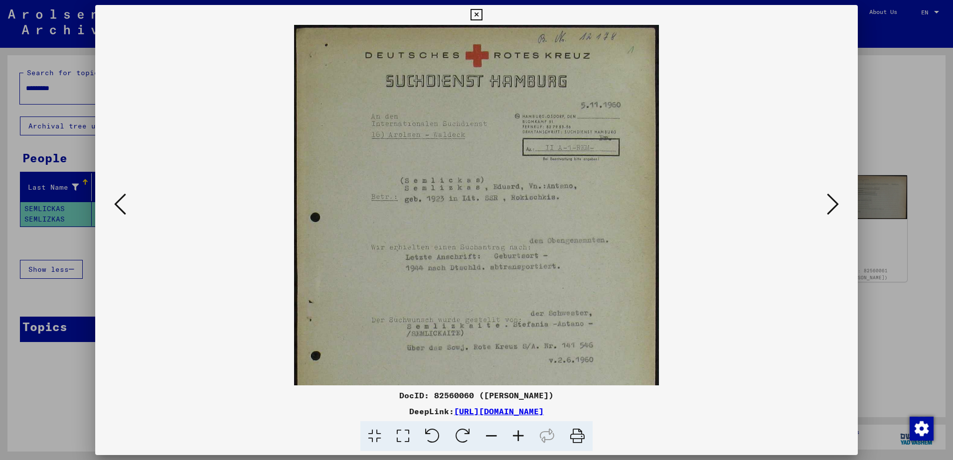
click at [518, 439] on icon at bounding box center [518, 436] width 27 height 30
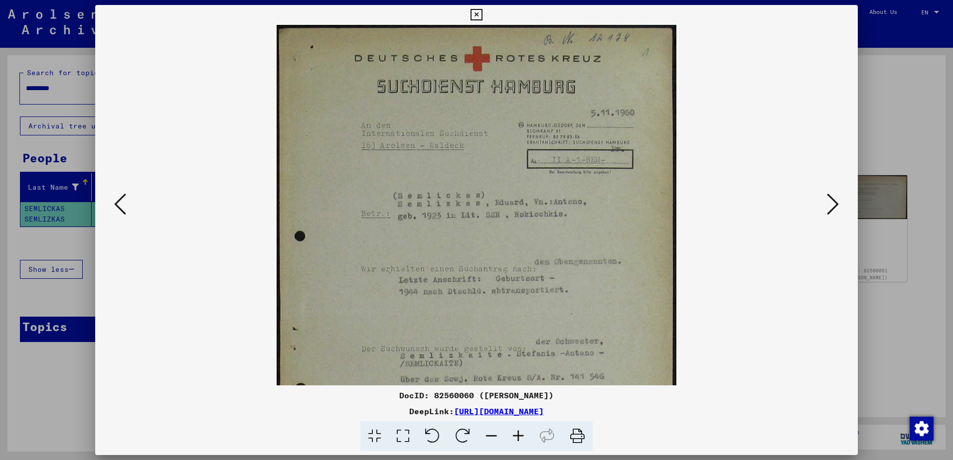
click at [518, 439] on icon at bounding box center [518, 436] width 27 height 30
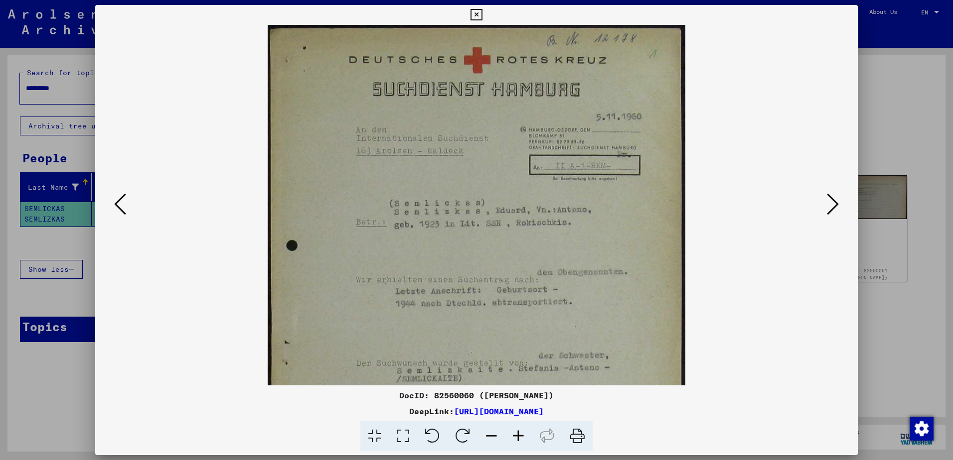
click at [518, 439] on icon at bounding box center [518, 436] width 27 height 30
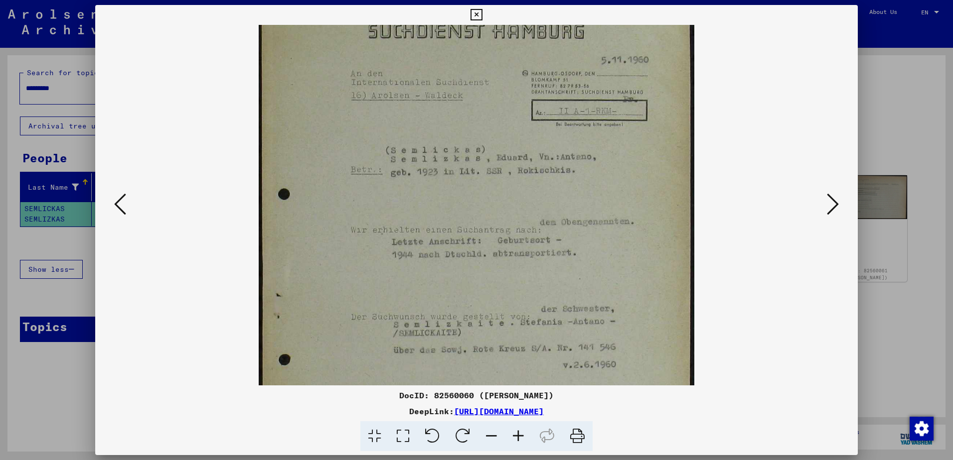
scroll to position [74, 0]
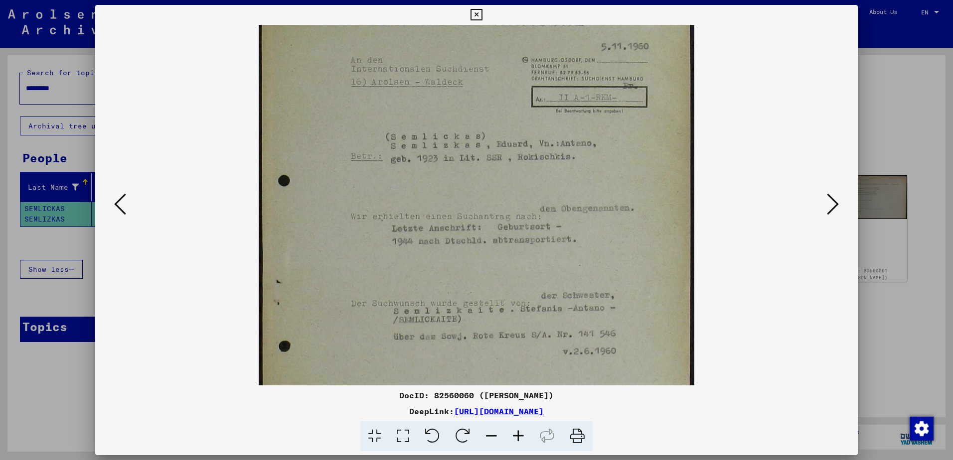
drag, startPoint x: 425, startPoint y: 315, endPoint x: 425, endPoint y: 241, distance: 74.2
click at [425, 241] on img at bounding box center [476, 256] width 435 height 610
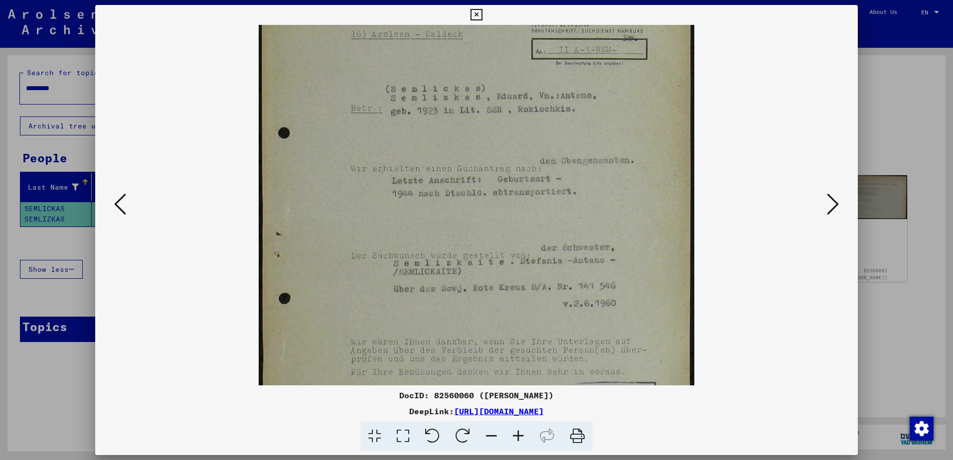
drag, startPoint x: 430, startPoint y: 260, endPoint x: 423, endPoint y: 194, distance: 66.6
click at [423, 194] on img at bounding box center [476, 208] width 435 height 610
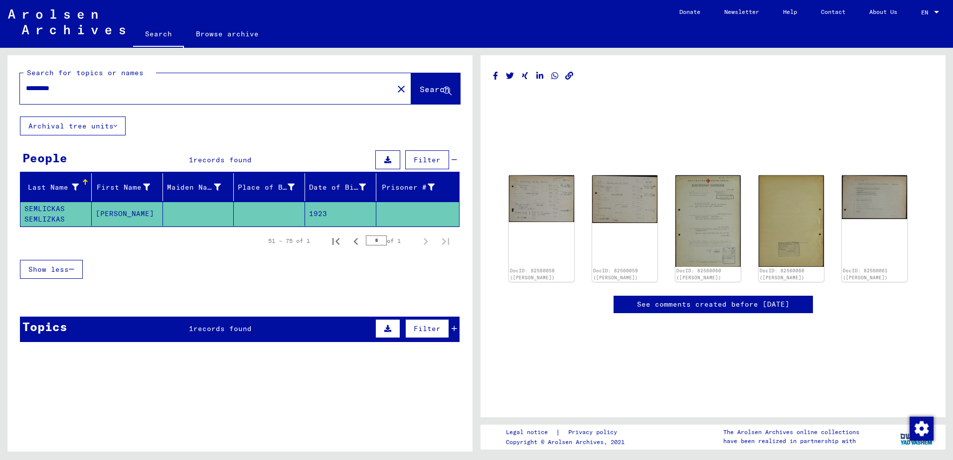
click at [72, 214] on mat-cell "SEMLICKAS SEMLIZKAS" at bounding box center [55, 214] width 71 height 24
click at [293, 400] on div "Records of the ITS and its predecessors / Inquiry processing / ITS case files a…" at bounding box center [257, 383] width 333 height 45
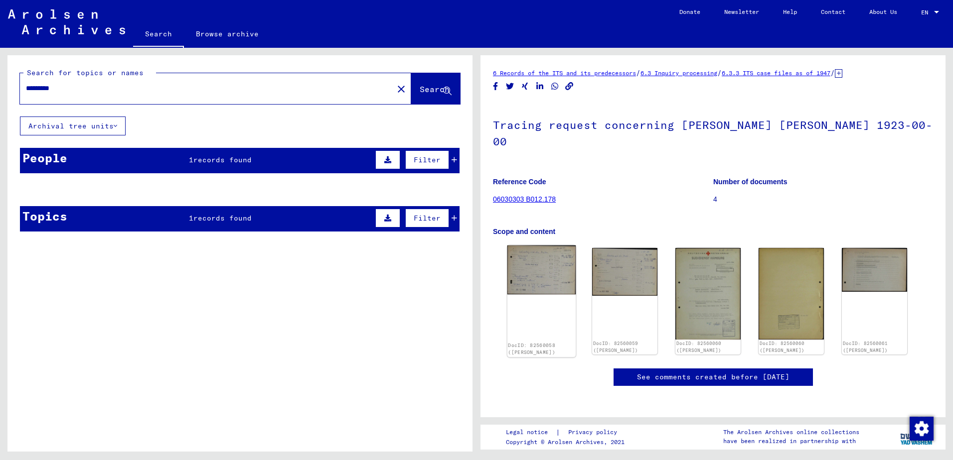
click at [556, 256] on img at bounding box center [541, 270] width 69 height 49
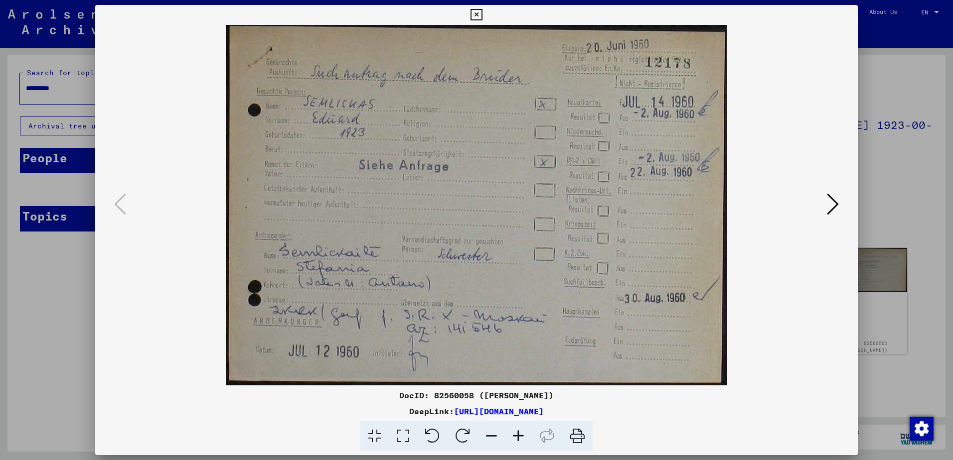
click at [829, 206] on icon at bounding box center [833, 204] width 12 height 24
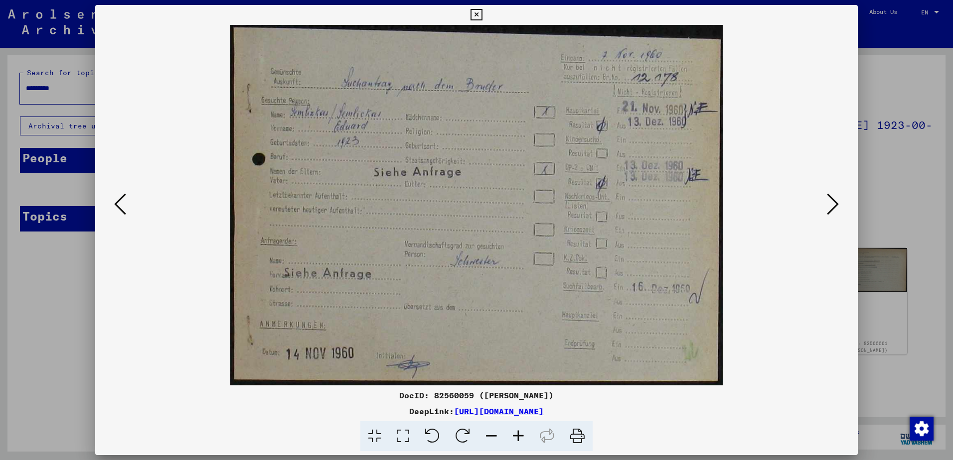
click at [829, 206] on icon at bounding box center [833, 204] width 12 height 24
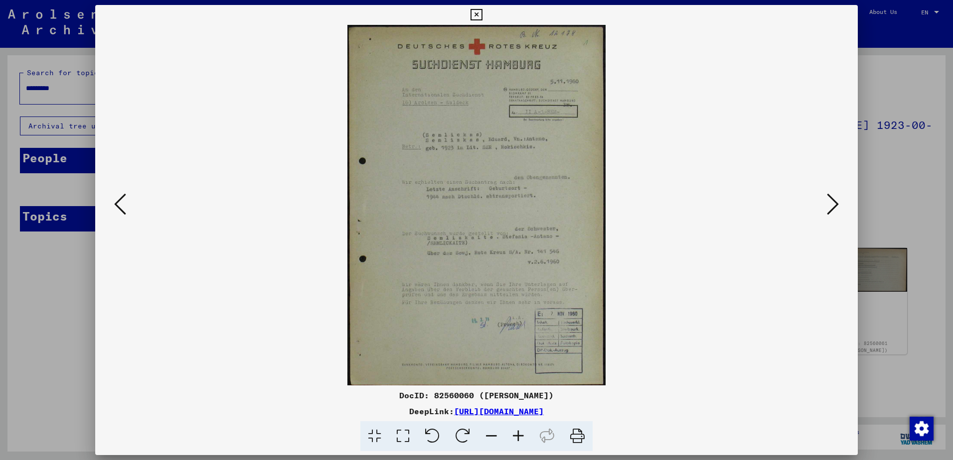
click at [510, 433] on icon at bounding box center [518, 436] width 27 height 30
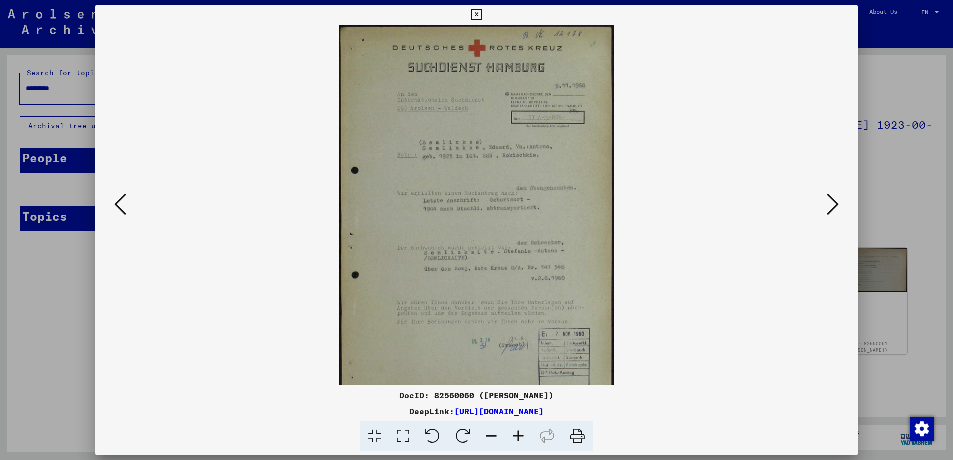
click at [521, 436] on icon at bounding box center [518, 436] width 27 height 30
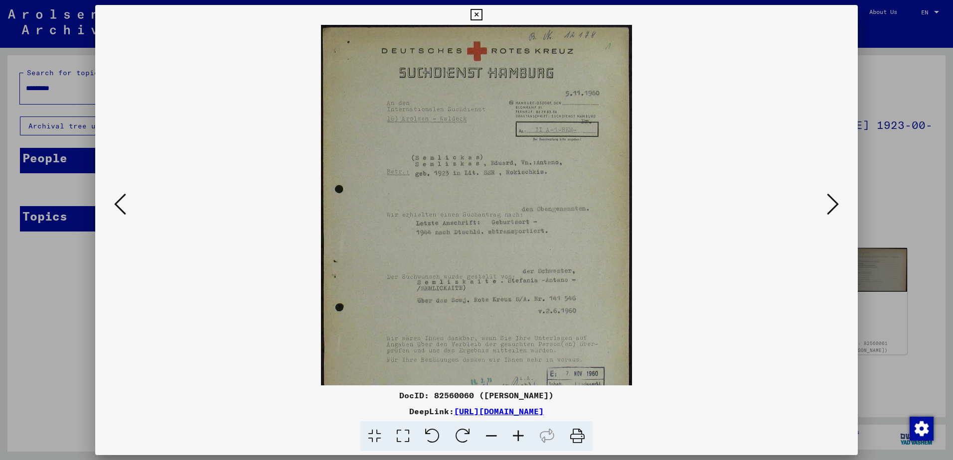
click at [521, 436] on icon at bounding box center [518, 436] width 27 height 30
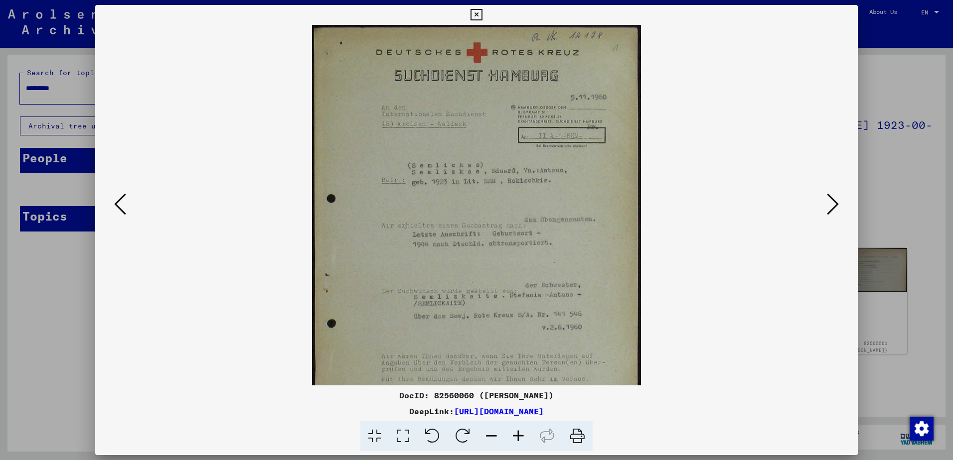
click at [521, 436] on icon at bounding box center [518, 436] width 27 height 30
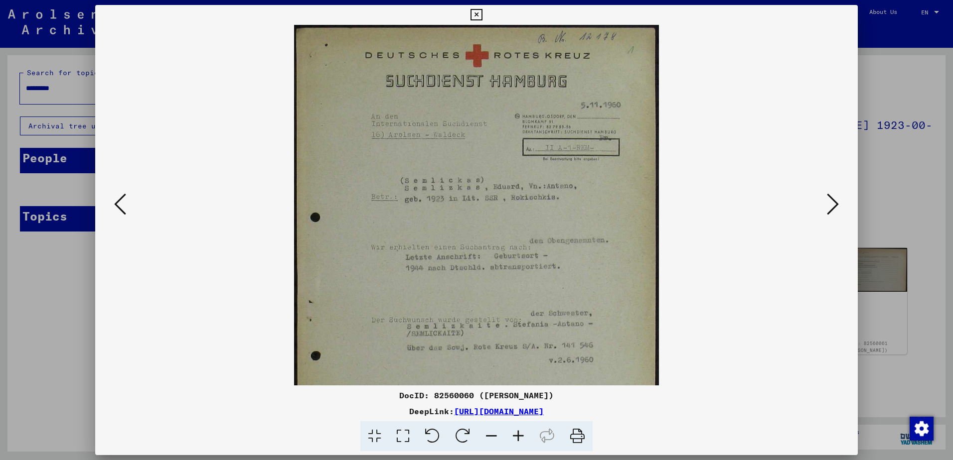
click at [521, 436] on icon at bounding box center [518, 436] width 27 height 30
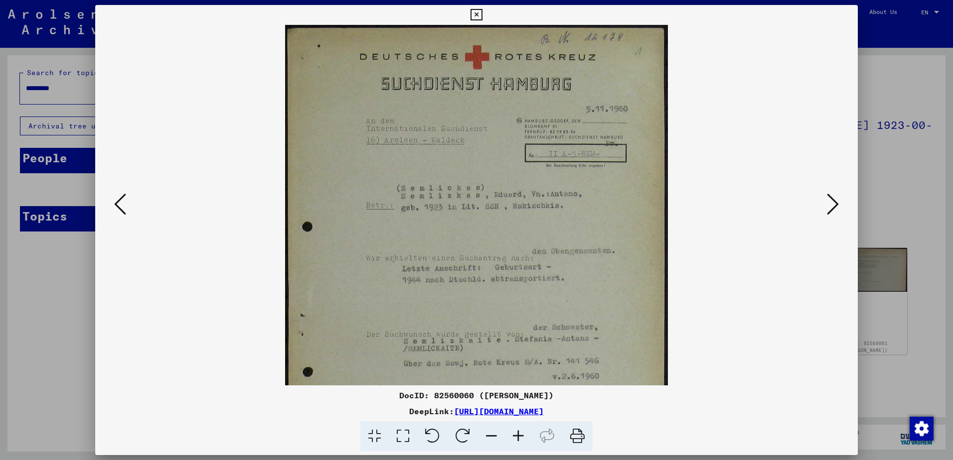
click at [521, 436] on icon at bounding box center [518, 436] width 27 height 30
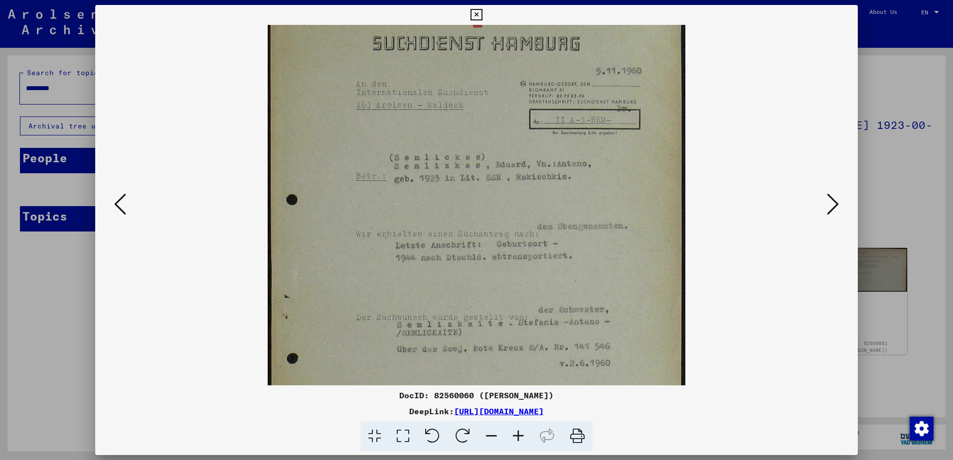
scroll to position [47, 0]
drag, startPoint x: 477, startPoint y: 294, endPoint x: 477, endPoint y: 247, distance: 46.8
click at [477, 247] on img at bounding box center [477, 270] width 418 height 585
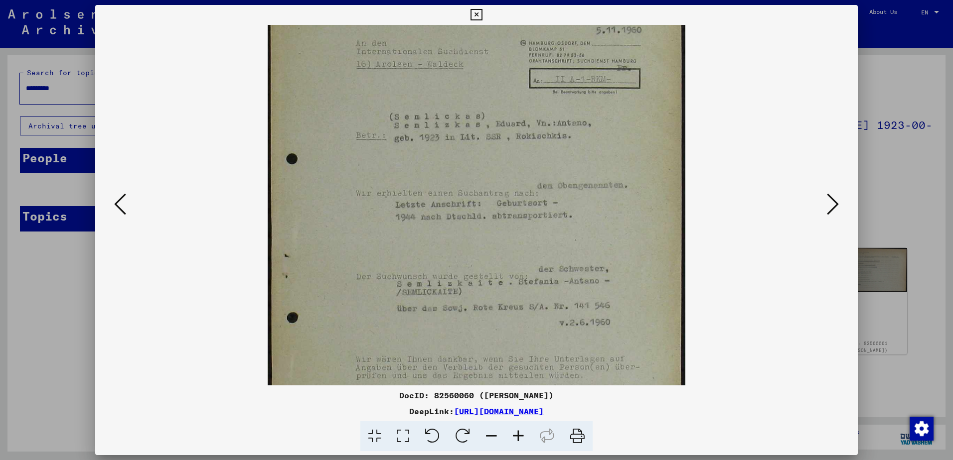
scroll to position [94, 0]
drag, startPoint x: 483, startPoint y: 277, endPoint x: 475, endPoint y: 230, distance: 47.6
click at [475, 230] on img at bounding box center [477, 223] width 418 height 585
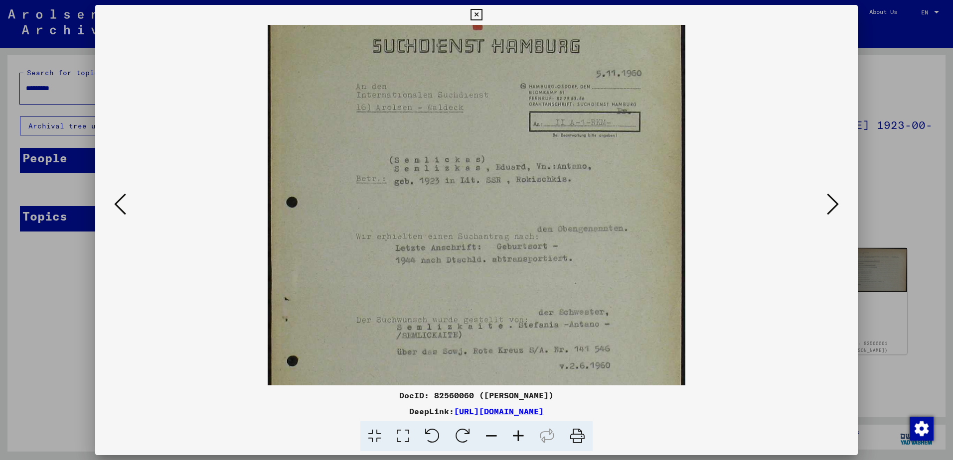
scroll to position [39, 0]
drag, startPoint x: 475, startPoint y: 230, endPoint x: 473, endPoint y: 284, distance: 54.3
click at [473, 284] on img at bounding box center [477, 278] width 418 height 585
click at [126, 209] on icon at bounding box center [120, 204] width 12 height 24
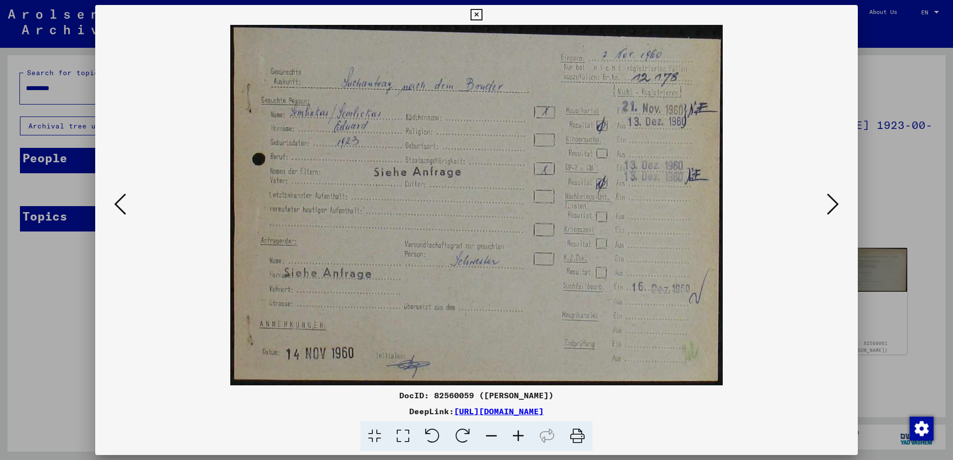
click at [126, 209] on icon at bounding box center [120, 204] width 12 height 24
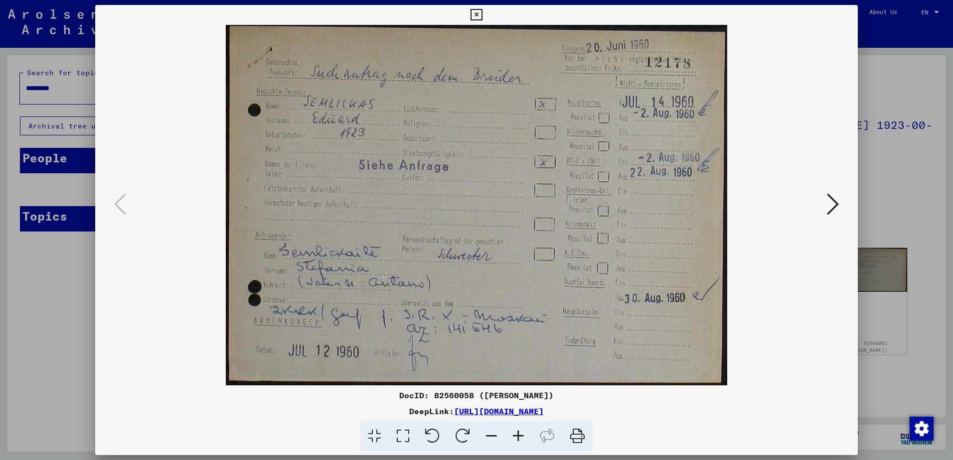
click at [832, 199] on icon at bounding box center [833, 204] width 12 height 24
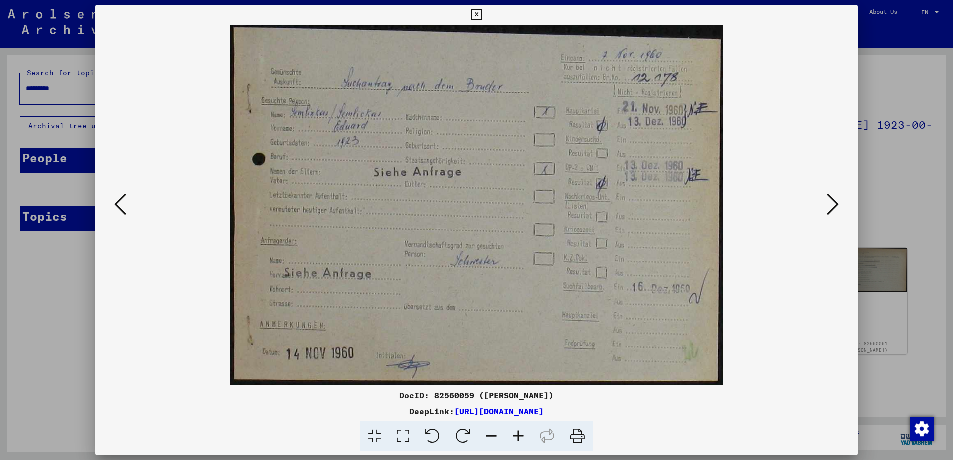
click at [113, 212] on button at bounding box center [120, 205] width 18 height 28
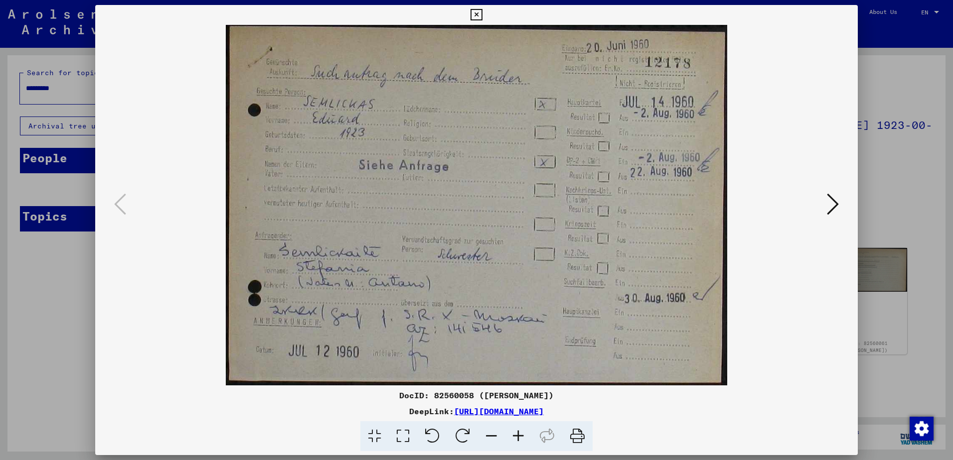
click at [828, 204] on icon at bounding box center [833, 204] width 12 height 24
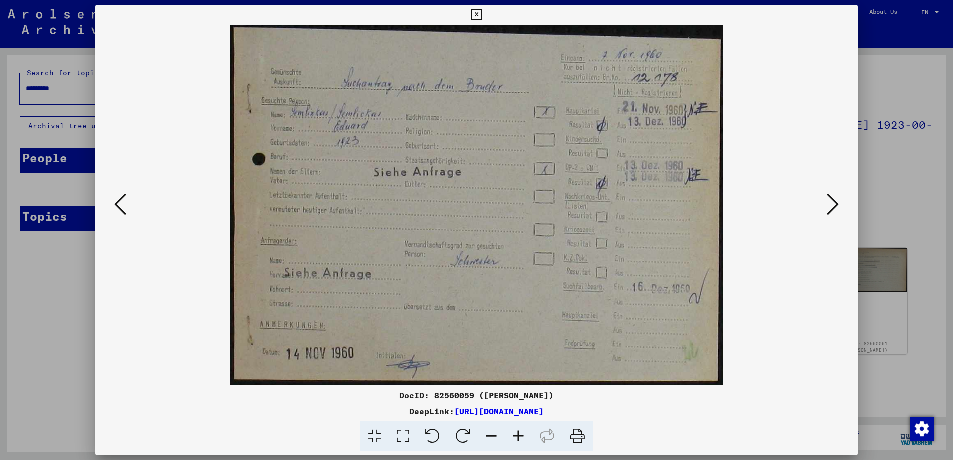
click at [525, 436] on icon at bounding box center [518, 436] width 27 height 30
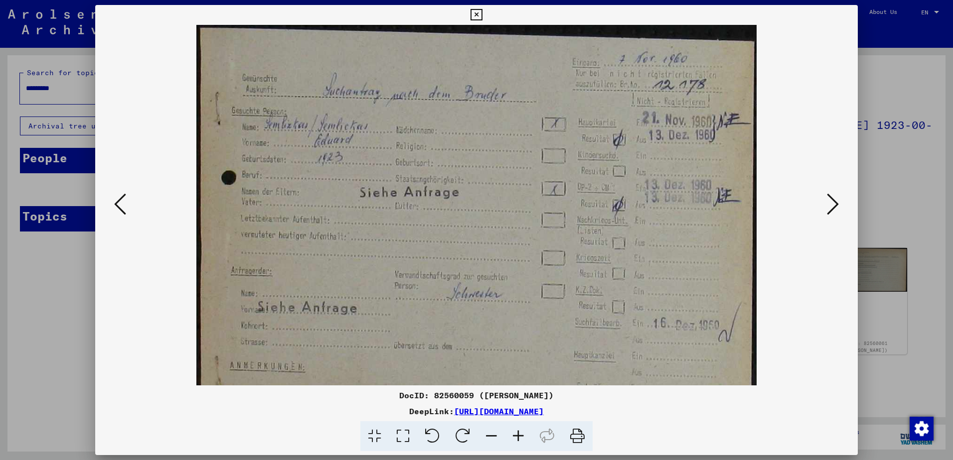
click at [525, 436] on icon at bounding box center [518, 436] width 27 height 30
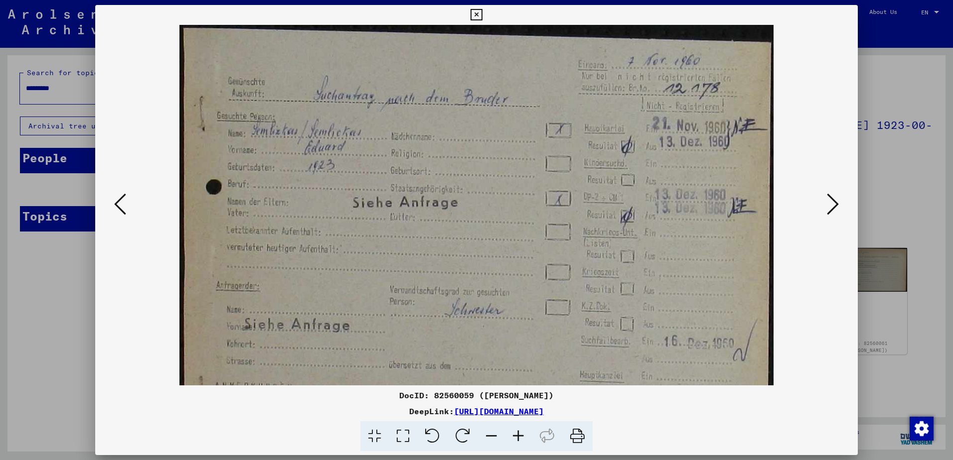
click at [525, 436] on icon at bounding box center [518, 436] width 27 height 30
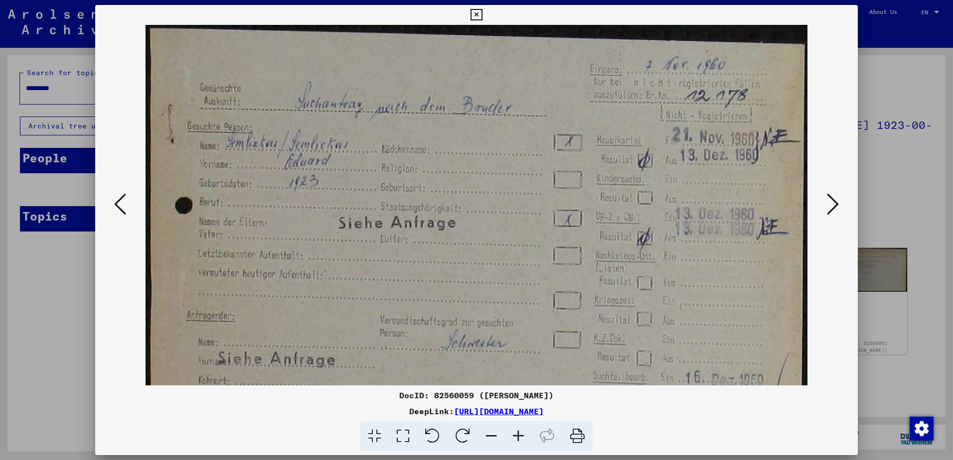
click at [525, 436] on icon at bounding box center [518, 436] width 27 height 30
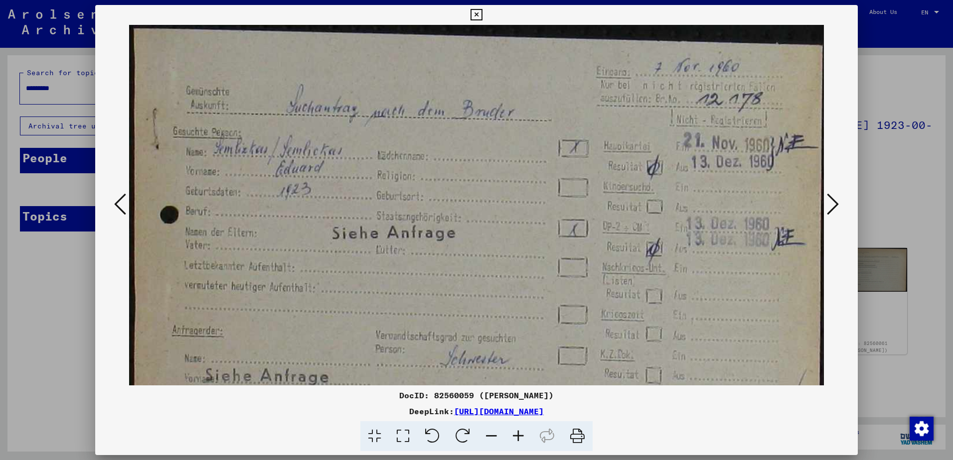
click at [525, 436] on icon at bounding box center [518, 436] width 27 height 30
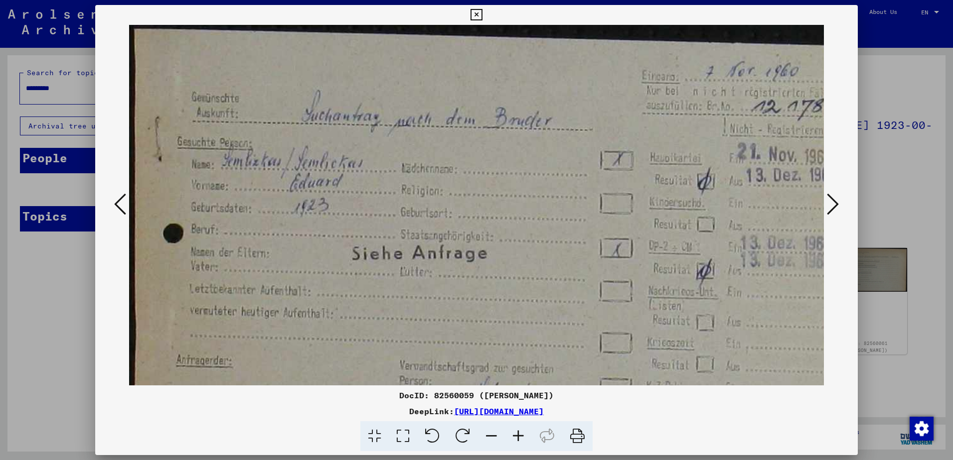
click at [525, 436] on icon at bounding box center [518, 436] width 27 height 30
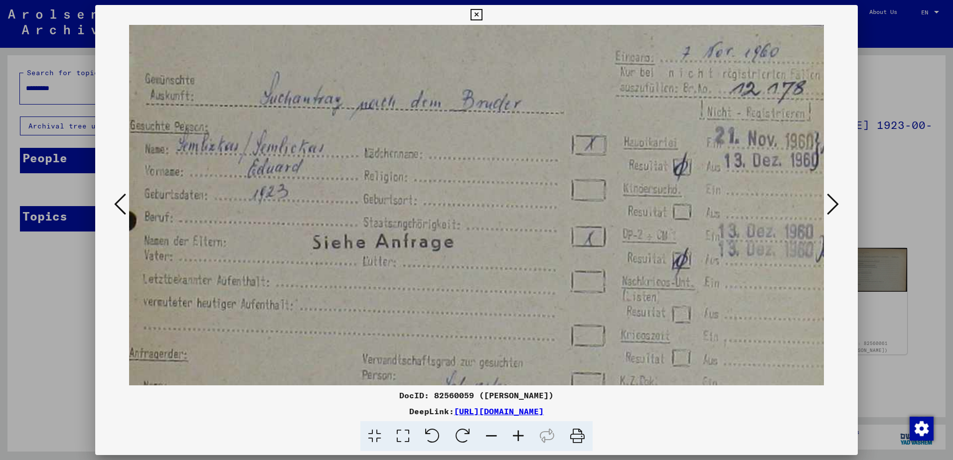
drag, startPoint x: 570, startPoint y: 263, endPoint x: 516, endPoint y: 241, distance: 58.4
click at [516, 241] on img at bounding box center [479, 295] width 798 height 585
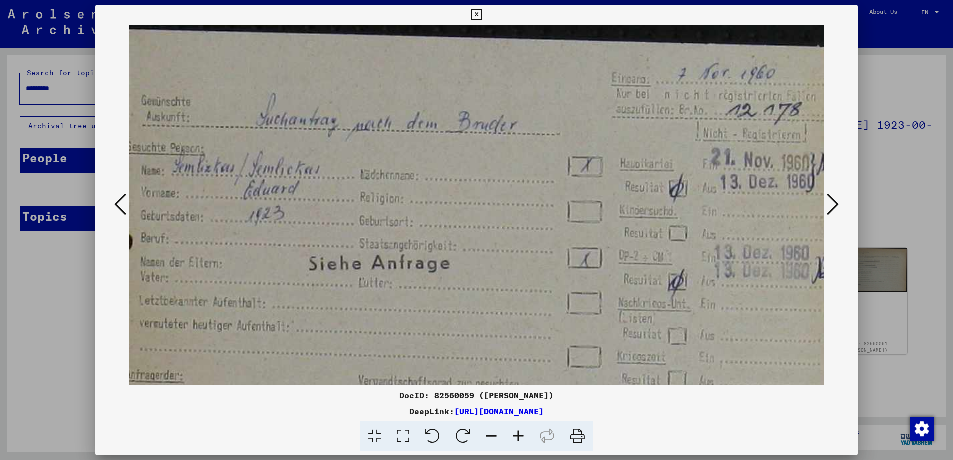
scroll to position [15, 16]
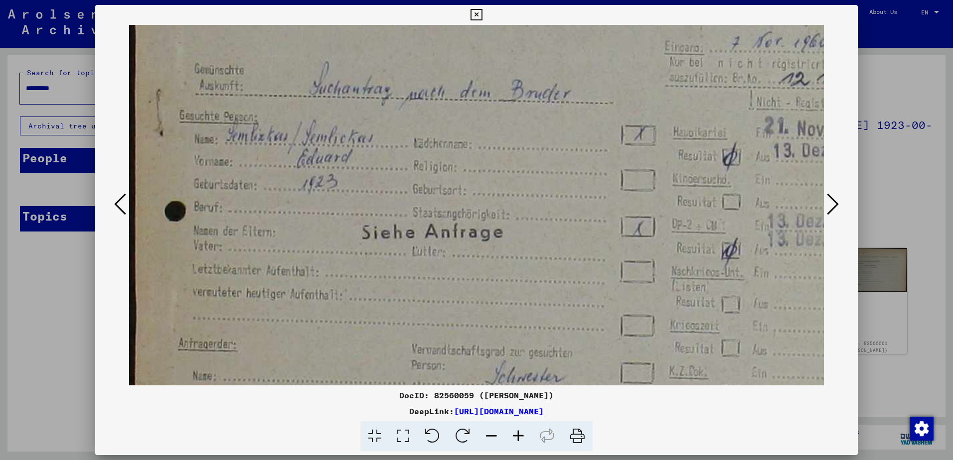
drag, startPoint x: 505, startPoint y: 208, endPoint x: 564, endPoint y: 219, distance: 60.2
click at [564, 219] on img at bounding box center [528, 286] width 798 height 585
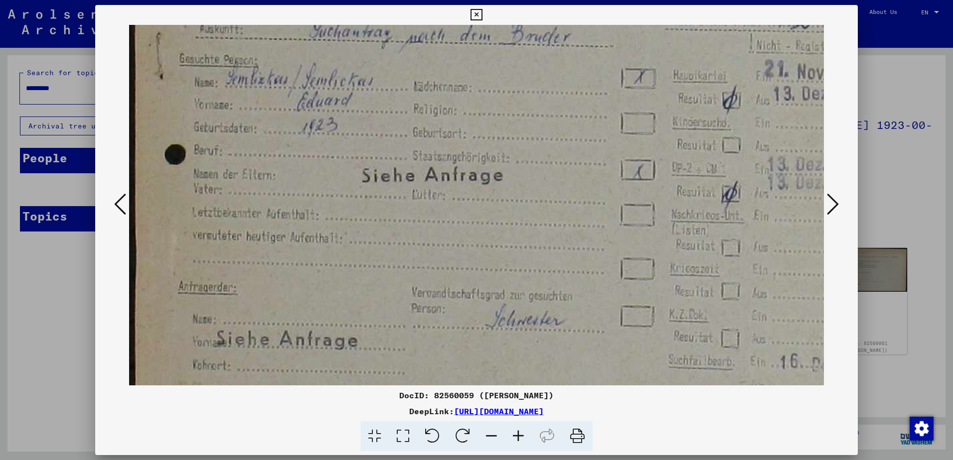
scroll to position [134, 0]
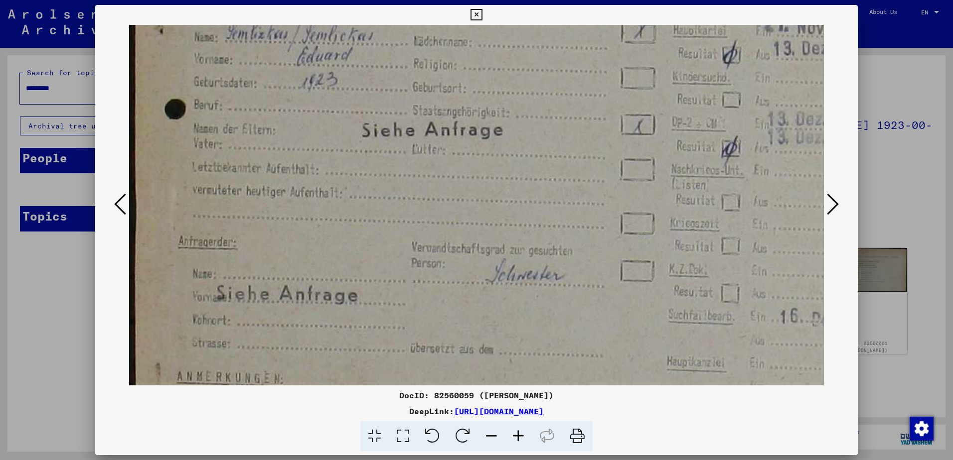
drag, startPoint x: 515, startPoint y: 233, endPoint x: 498, endPoint y: 133, distance: 101.5
click at [498, 133] on img at bounding box center [528, 183] width 798 height 585
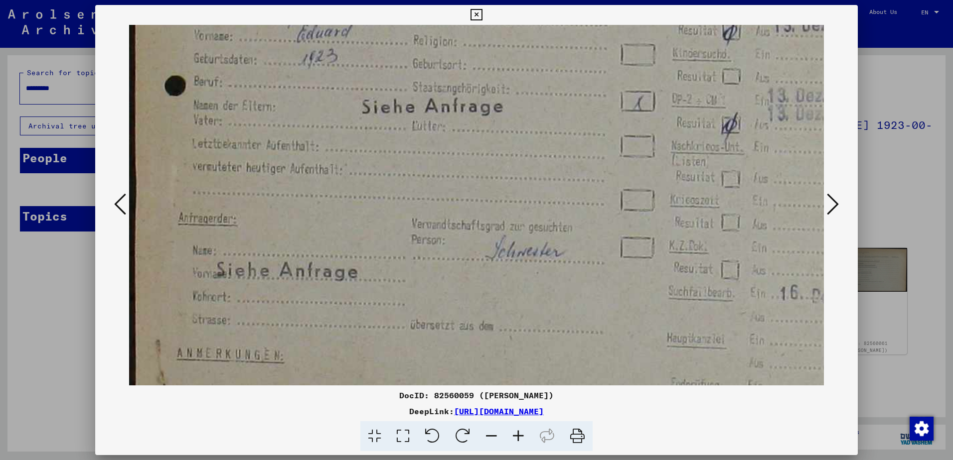
scroll to position [173, 0]
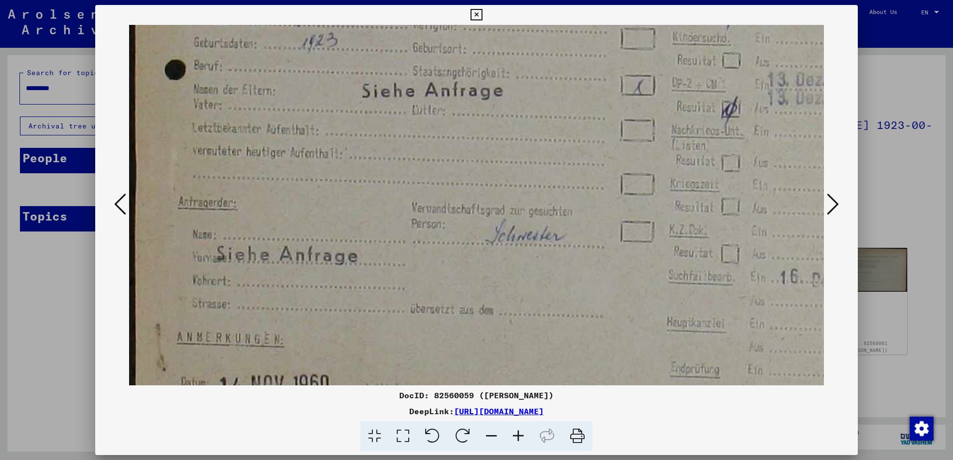
drag, startPoint x: 475, startPoint y: 322, endPoint x: 475, endPoint y: 283, distance: 39.4
click at [475, 283] on img at bounding box center [528, 144] width 798 height 585
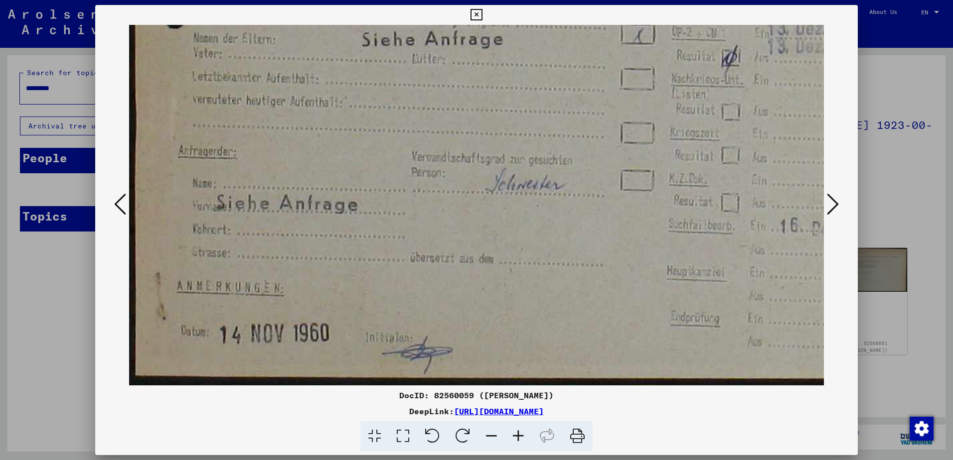
drag, startPoint x: 475, startPoint y: 283, endPoint x: 481, endPoint y: 158, distance: 125.2
click at [481, 158] on img at bounding box center [528, 93] width 798 height 585
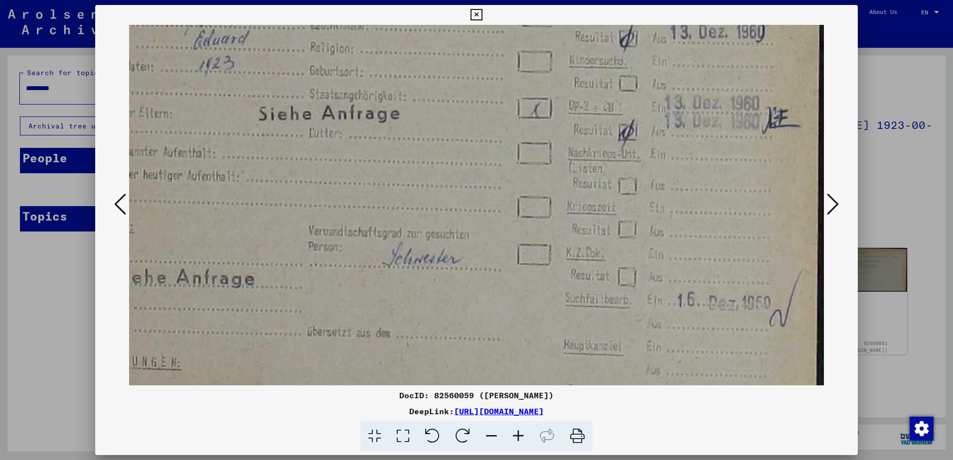
drag, startPoint x: 680, startPoint y: 201, endPoint x: 536, endPoint y: 277, distance: 162.2
click at [536, 277] on img at bounding box center [425, 167] width 798 height 585
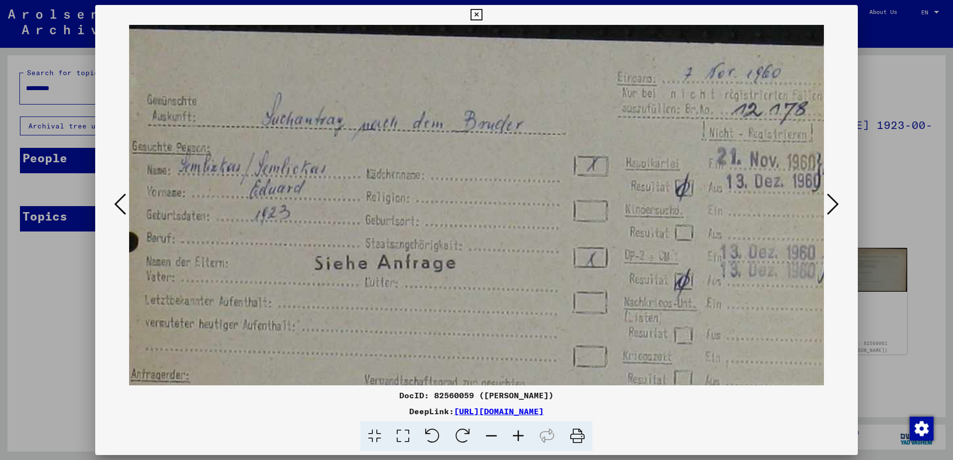
drag, startPoint x: 523, startPoint y: 206, endPoint x: 594, endPoint y: 402, distance: 208.1
click at [581, 428] on div "DocID: 82560059 ([PERSON_NAME]) DeepLink: [URL][DOMAIN_NAME]" at bounding box center [476, 228] width 762 height 447
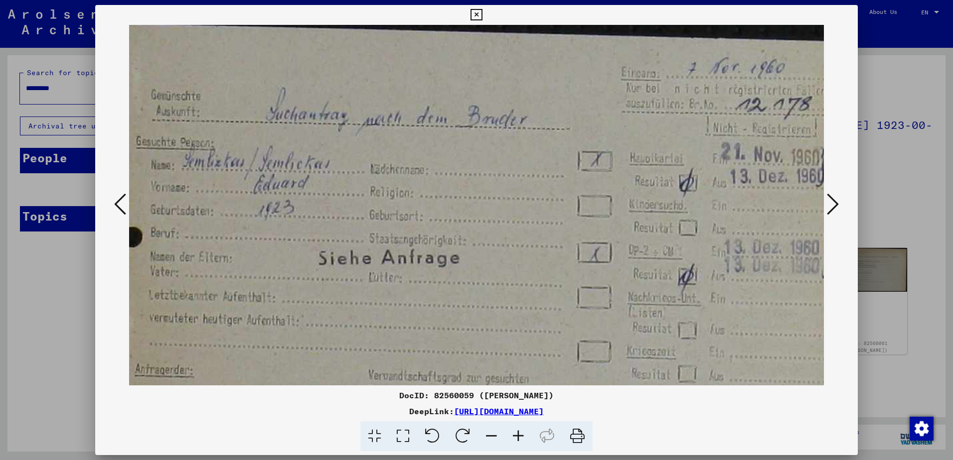
click at [837, 205] on icon at bounding box center [833, 204] width 12 height 24
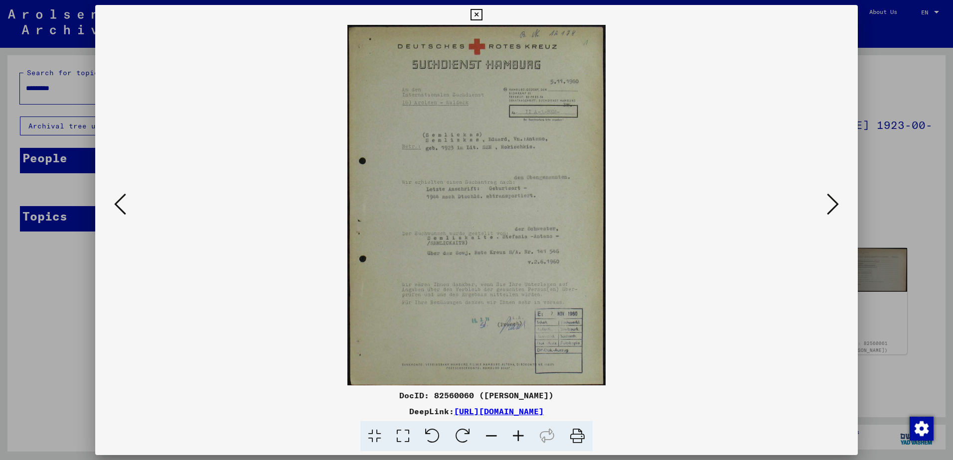
click at [517, 438] on icon at bounding box center [518, 436] width 27 height 30
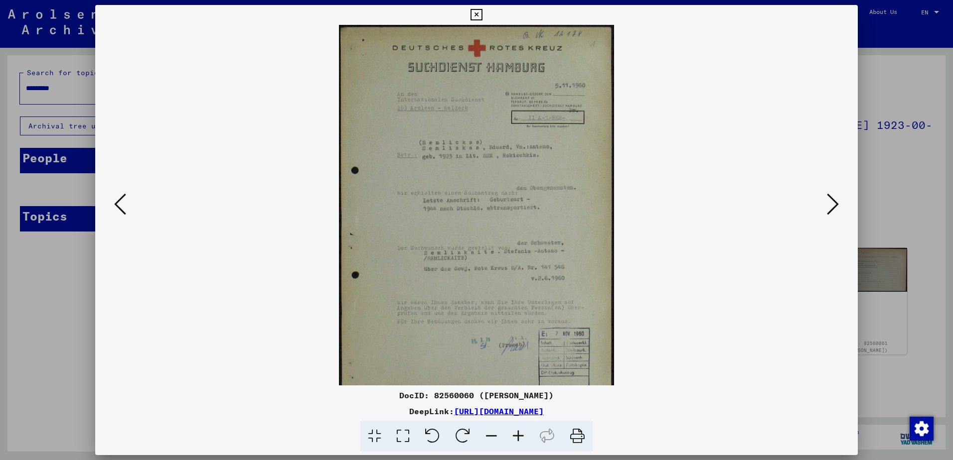
click at [517, 438] on icon at bounding box center [518, 436] width 27 height 30
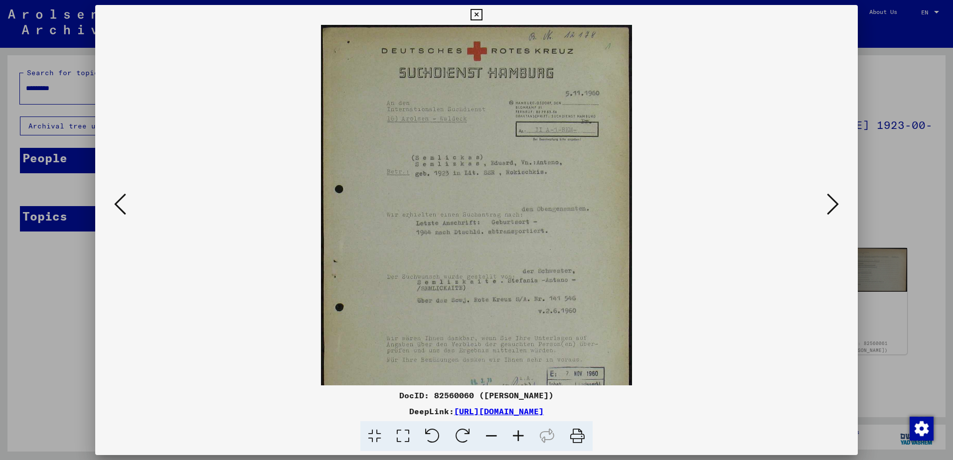
click at [517, 438] on icon at bounding box center [518, 436] width 27 height 30
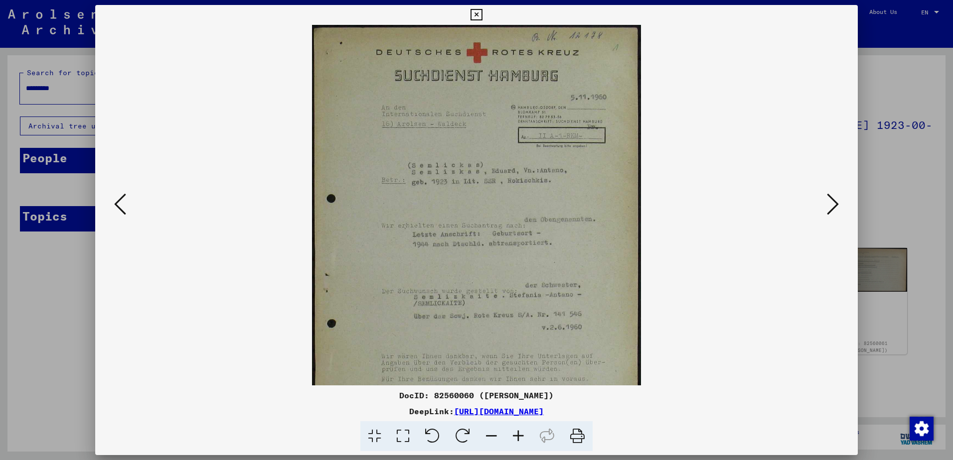
click at [517, 438] on icon at bounding box center [518, 436] width 27 height 30
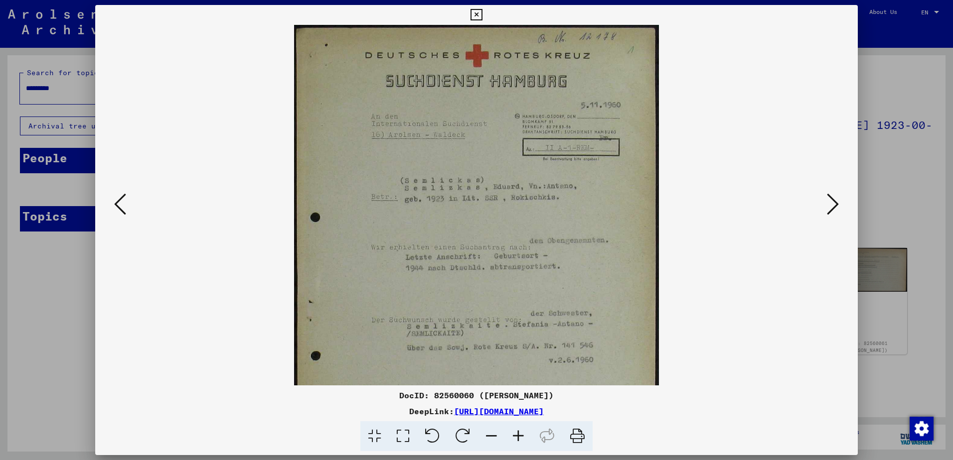
click at [517, 438] on icon at bounding box center [518, 436] width 27 height 30
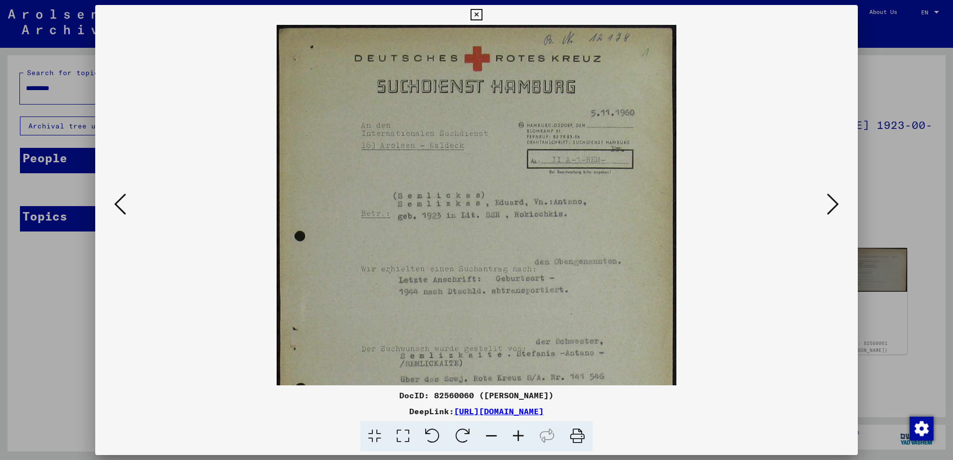
click at [517, 438] on icon at bounding box center [518, 436] width 27 height 30
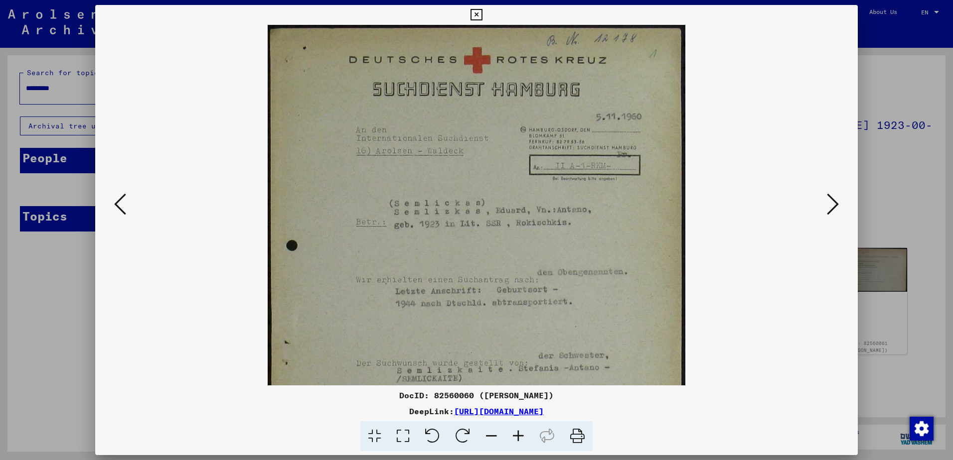
click at [517, 438] on icon at bounding box center [518, 436] width 27 height 30
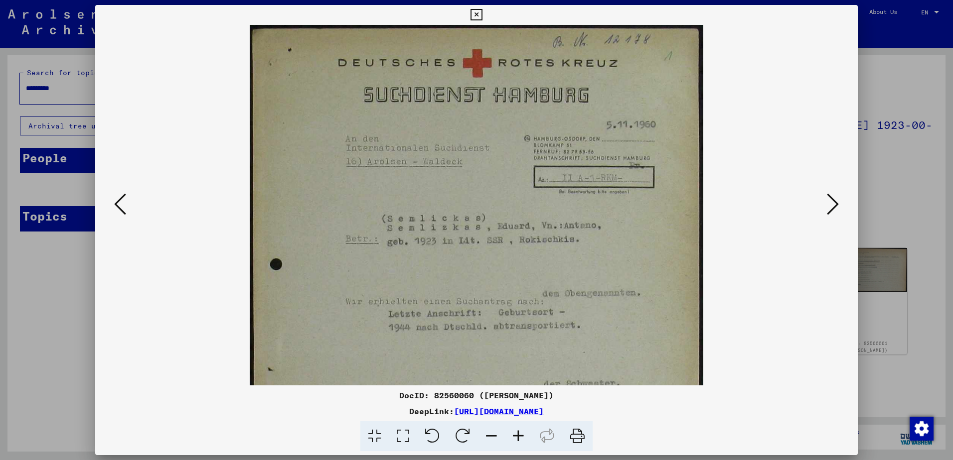
click at [517, 438] on icon at bounding box center [518, 436] width 27 height 30
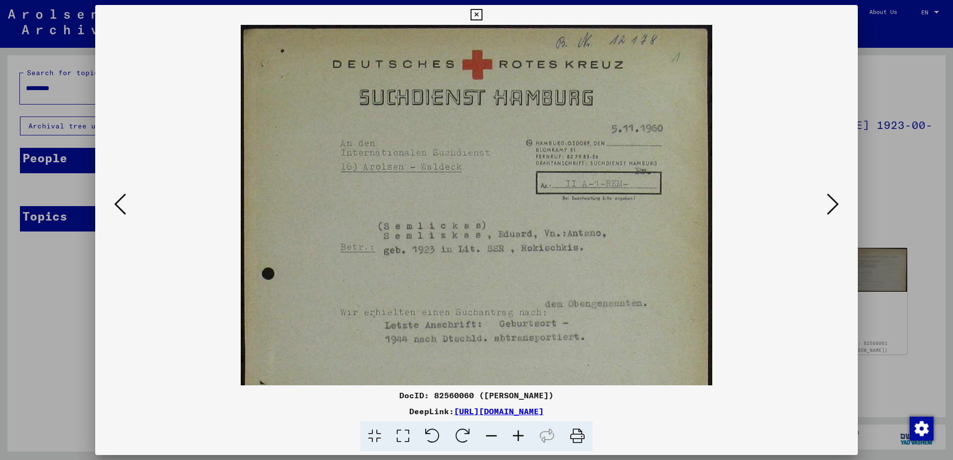
click at [517, 438] on icon at bounding box center [518, 436] width 27 height 30
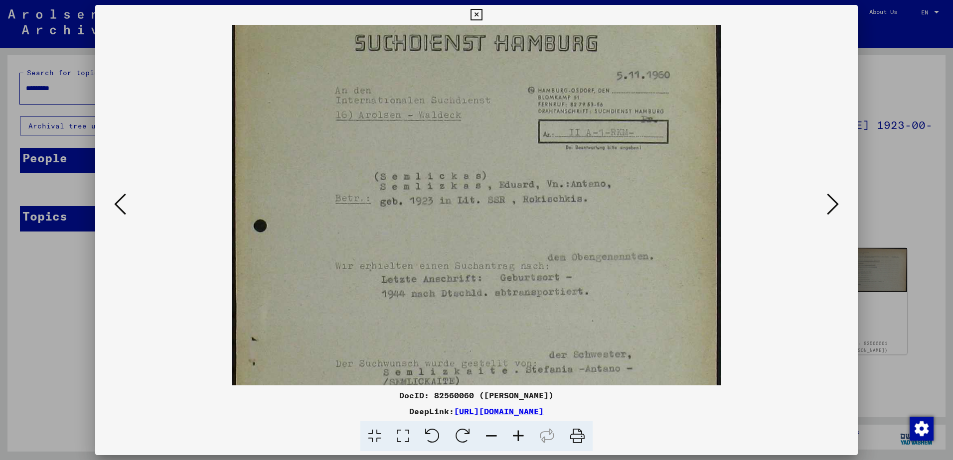
scroll to position [66, 0]
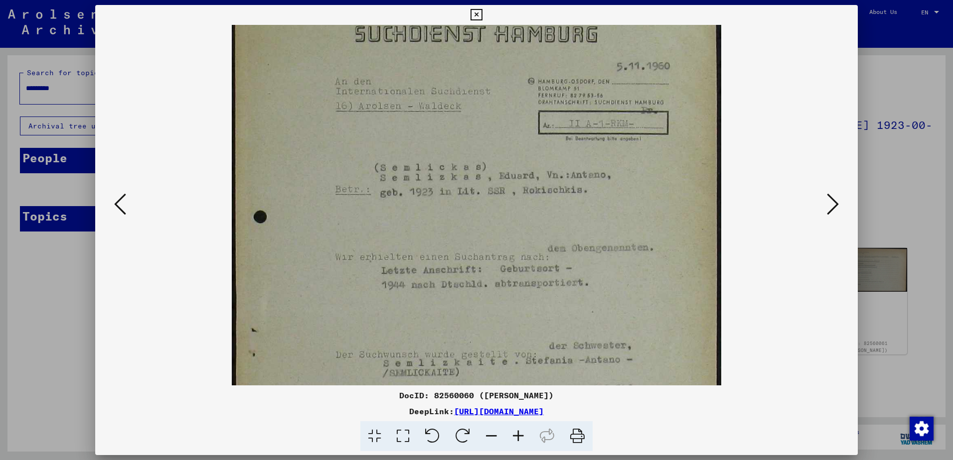
drag, startPoint x: 462, startPoint y: 314, endPoint x: 466, endPoint y: 248, distance: 66.4
click at [466, 248] on img at bounding box center [476, 301] width 489 height 685
drag, startPoint x: 451, startPoint y: 392, endPoint x: 504, endPoint y: 390, distance: 52.3
click at [504, 390] on div "DocID: 82560060 ([PERSON_NAME])" at bounding box center [476, 396] width 762 height 12
click at [502, 392] on div "DocID: 82560060 ([PERSON_NAME])" at bounding box center [476, 396] width 762 height 12
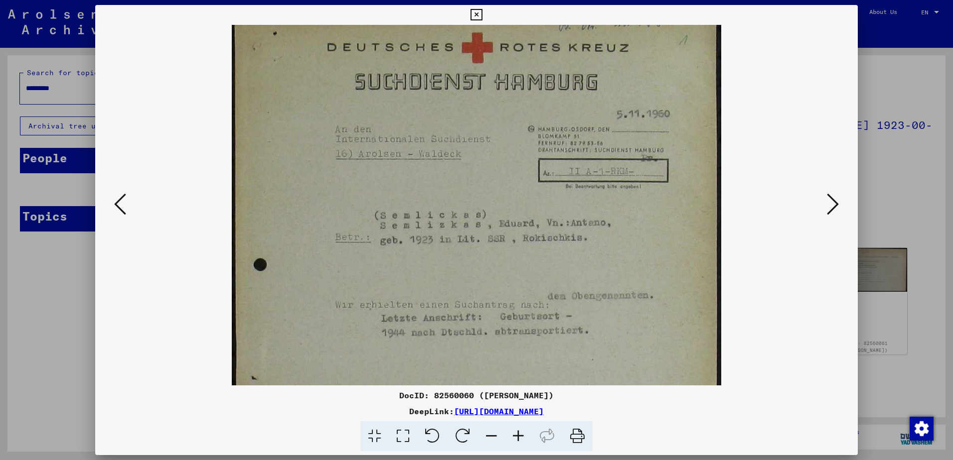
scroll to position [0, 0]
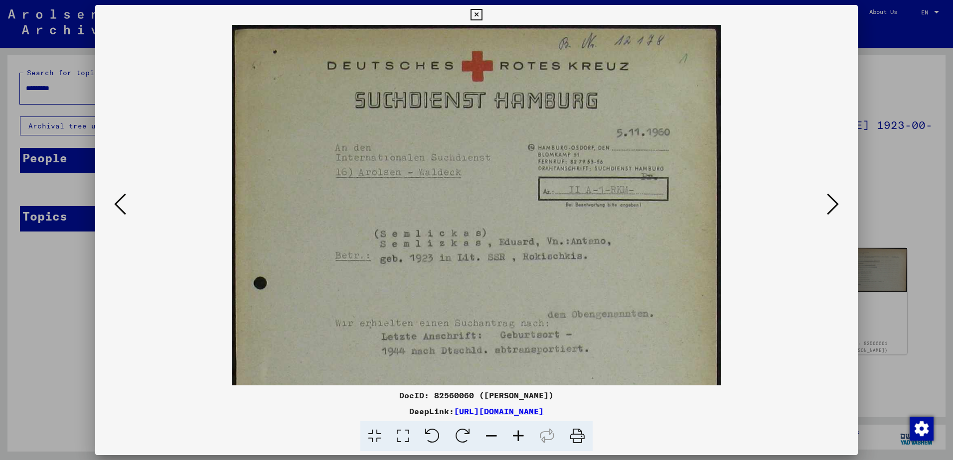
drag, startPoint x: 511, startPoint y: 179, endPoint x: 521, endPoint y: 283, distance: 105.1
click at [521, 283] on img at bounding box center [476, 367] width 489 height 685
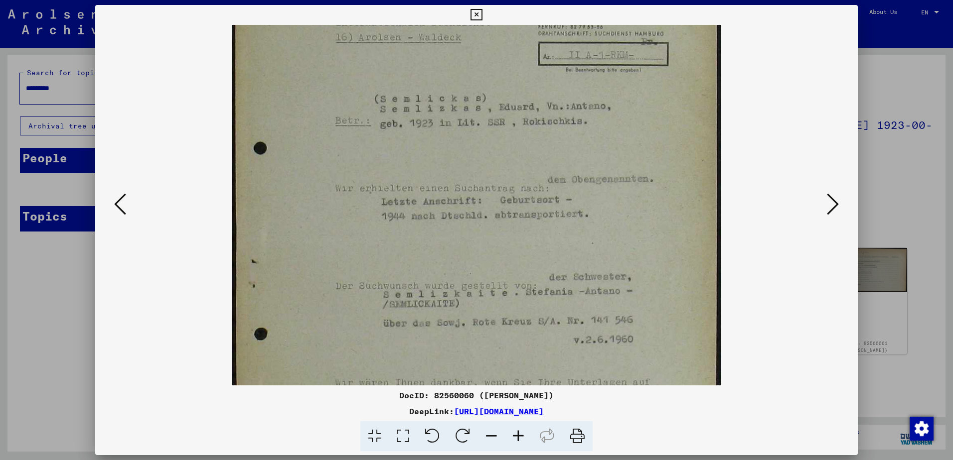
drag, startPoint x: 489, startPoint y: 281, endPoint x: 523, endPoint y: 124, distance: 161.0
click at [523, 127] on img at bounding box center [476, 232] width 489 height 685
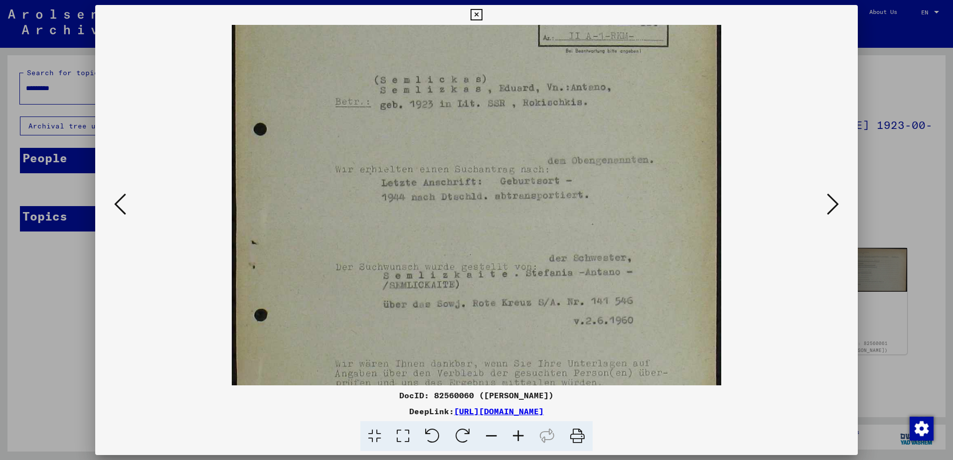
click at [497, 240] on img at bounding box center [476, 213] width 489 height 685
